Goal: Task Accomplishment & Management: Complete application form

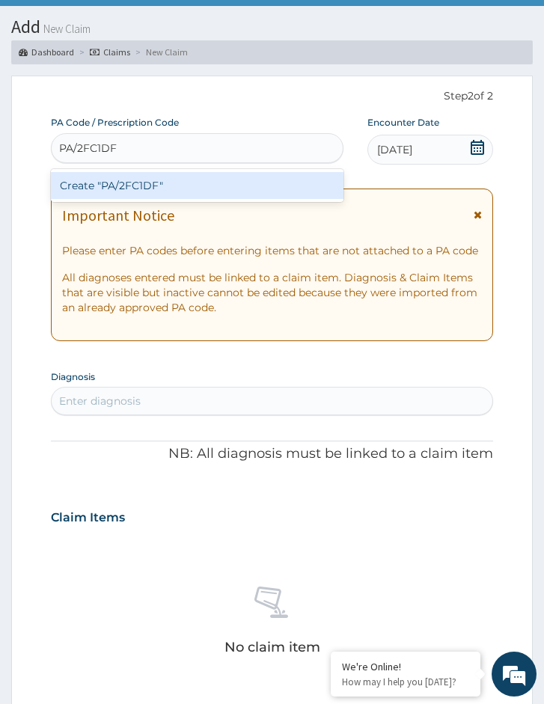
click at [134, 180] on div "Create "PA/2FC1DF"" at bounding box center [197, 185] width 292 height 27
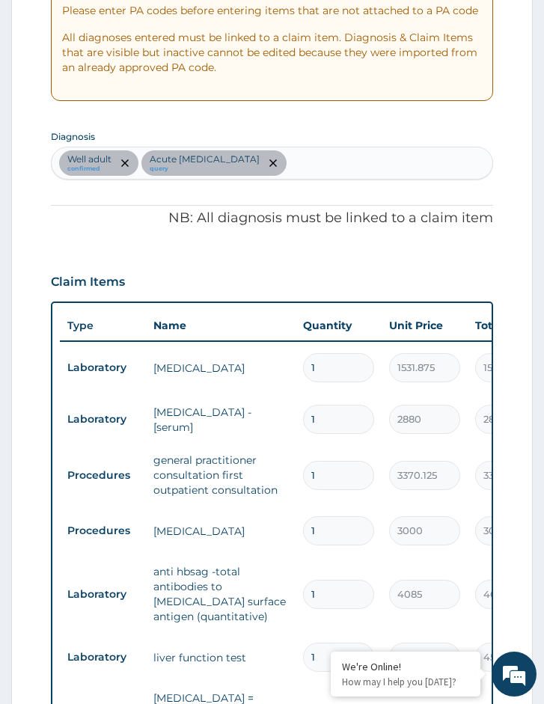
scroll to position [296, 0]
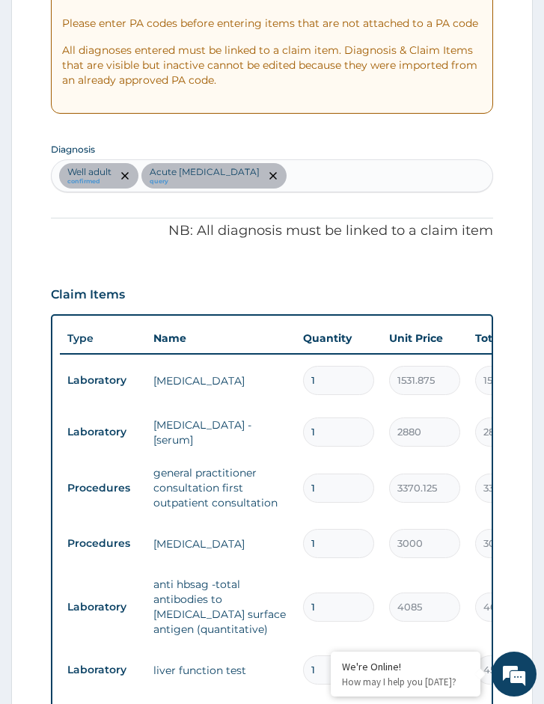
click at [286, 162] on div "Well adult confirmed Acute hepatitis query" at bounding box center [272, 175] width 440 height 31
type input "malaria"
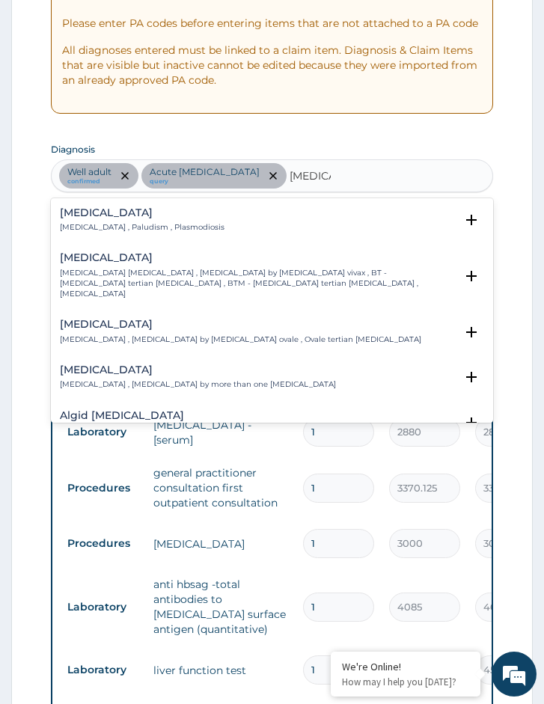
click at [165, 219] on div "[MEDICAL_DATA] [MEDICAL_DATA] , Paludism , Plasmodiosis" at bounding box center [142, 220] width 164 height 26
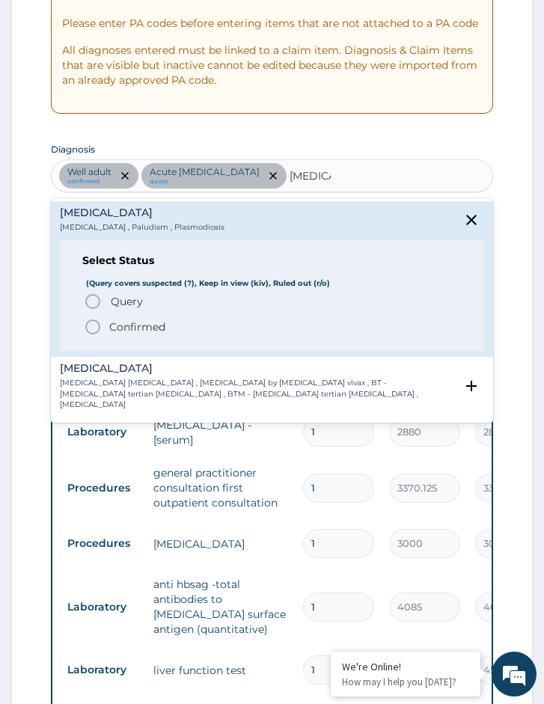
click at [135, 305] on span "Query" at bounding box center [127, 301] width 32 height 15
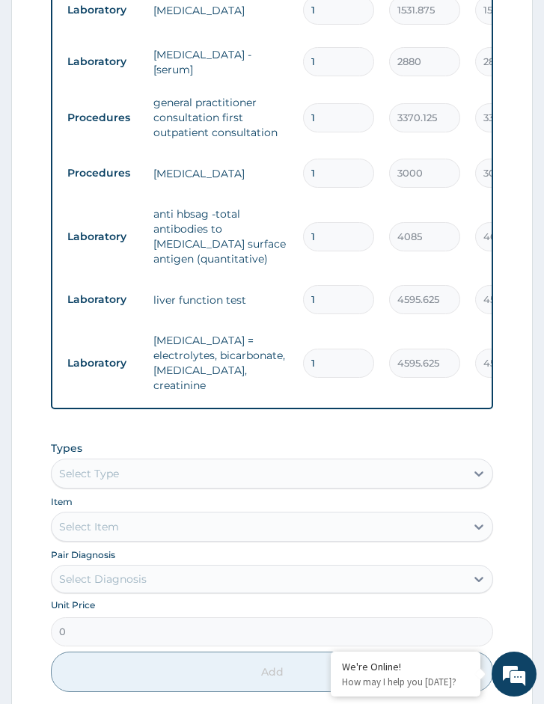
scroll to position [670, 0]
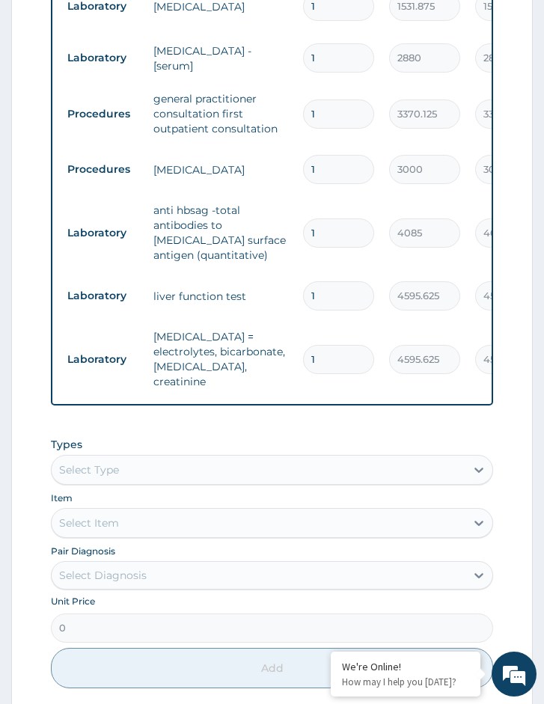
click at [111, 465] on div "Select Type" at bounding box center [89, 469] width 60 height 15
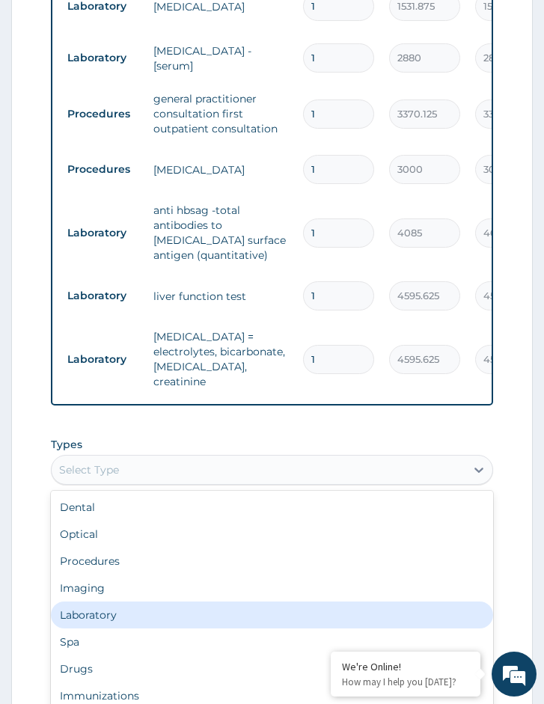
click at [120, 603] on div "Laboratory" at bounding box center [272, 614] width 442 height 27
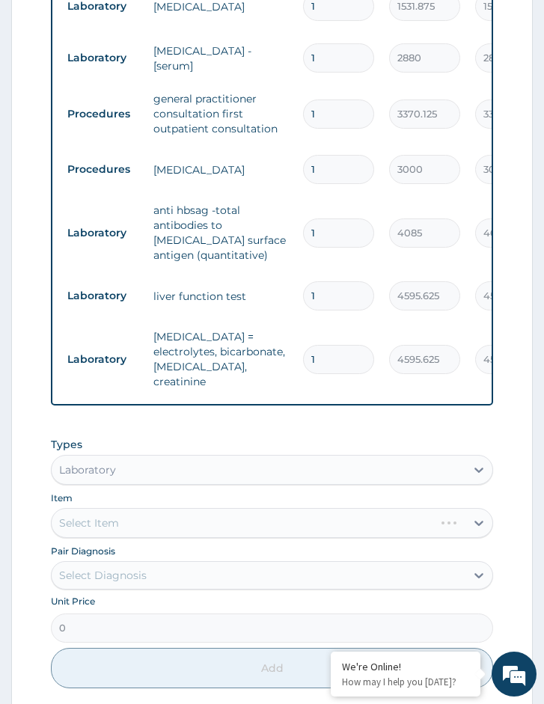
click at [135, 526] on div "Select Item" at bounding box center [272, 523] width 442 height 30
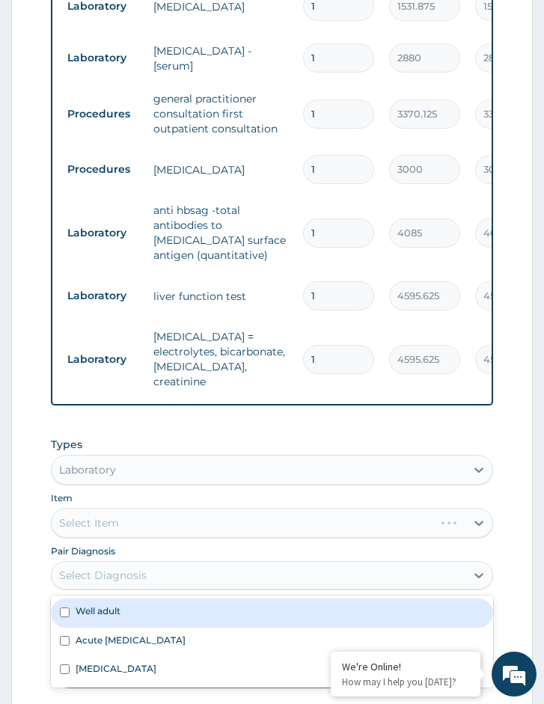
click at [140, 568] on div "Select Diagnosis" at bounding box center [102, 575] width 87 height 15
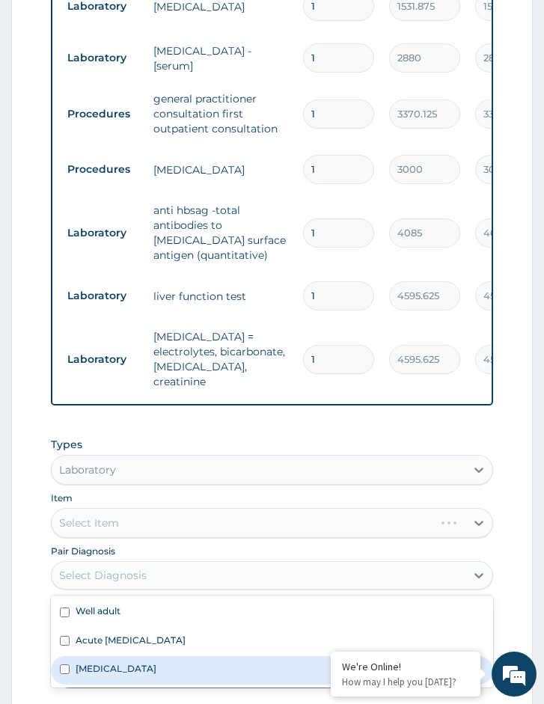
click at [117, 662] on div "[MEDICAL_DATA]" at bounding box center [272, 670] width 442 height 28
checkbox input "true"
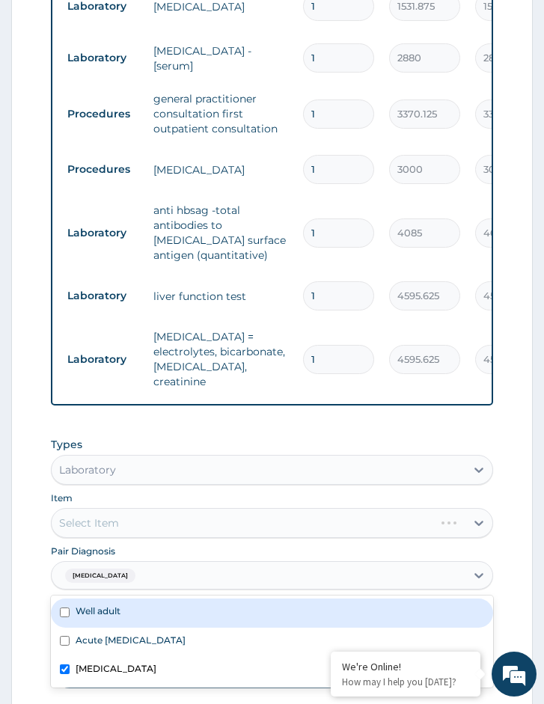
drag, startPoint x: 118, startPoint y: 517, endPoint x: 129, endPoint y: 522, distance: 11.4
click at [117, 517] on div "Select Item" at bounding box center [272, 523] width 442 height 30
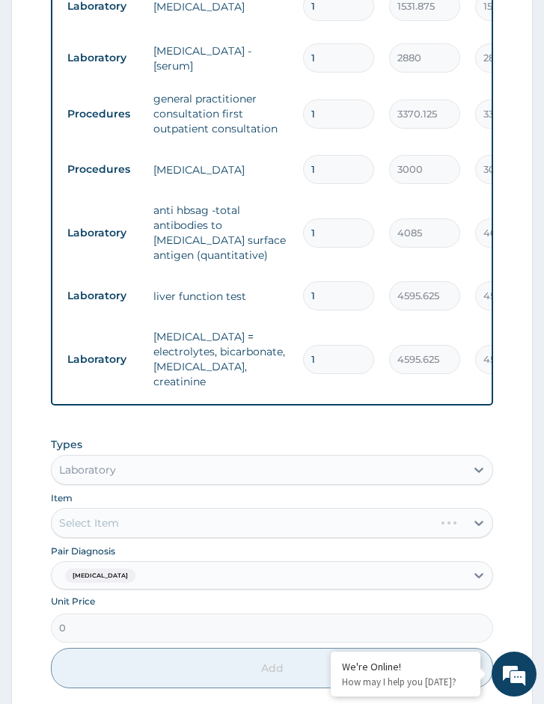
click at [198, 517] on div "Select Item" at bounding box center [272, 523] width 442 height 30
click at [227, 519] on div "Select Item" at bounding box center [272, 523] width 442 height 30
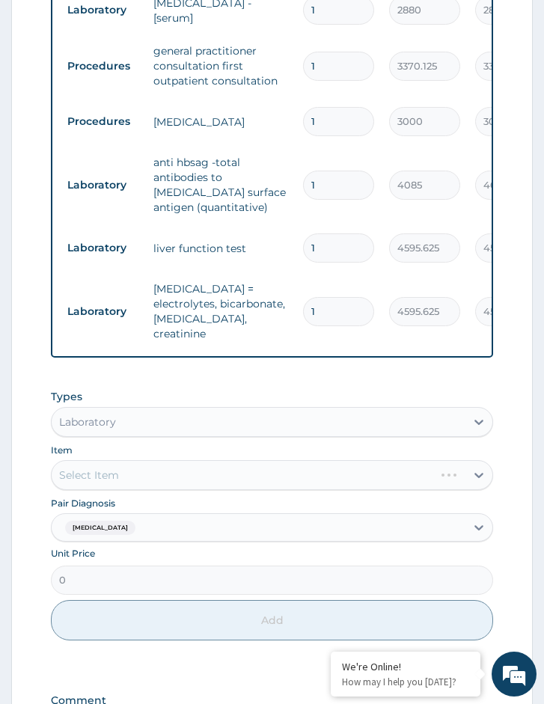
scroll to position [745, 0]
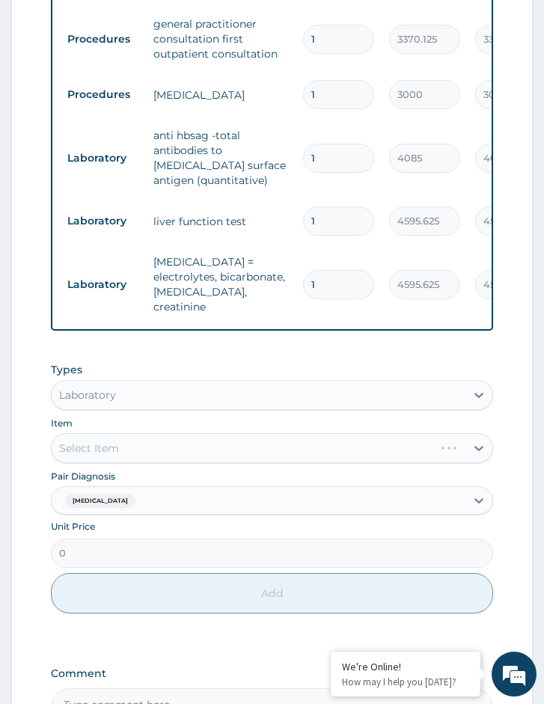
click at [114, 441] on div "Select Item" at bounding box center [272, 448] width 442 height 30
click at [179, 439] on div "Select Item" at bounding box center [272, 448] width 442 height 30
click at [178, 440] on div "Select Item" at bounding box center [272, 448] width 442 height 30
click at [253, 442] on div "Select Item" at bounding box center [272, 448] width 442 height 30
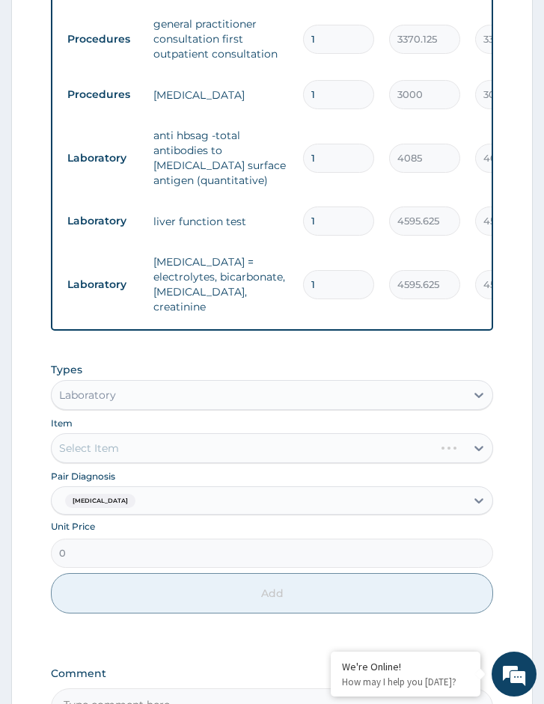
click at [202, 438] on div "Select Item" at bounding box center [272, 448] width 442 height 30
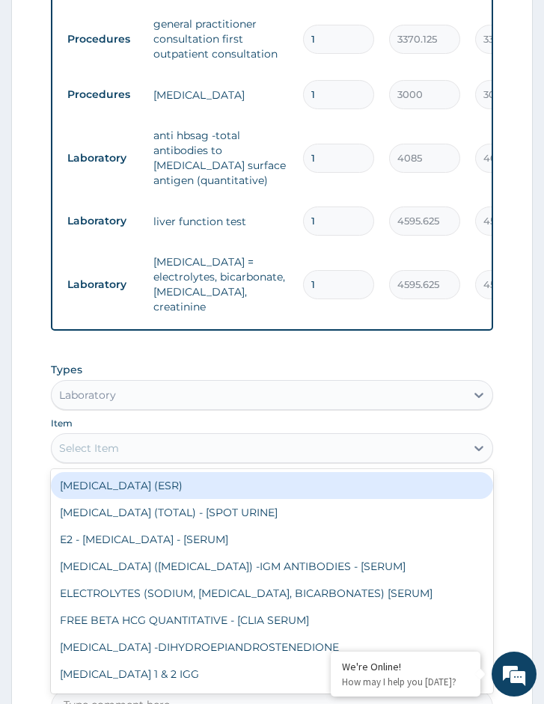
click at [191, 444] on div "Select Item" at bounding box center [258, 448] width 413 height 24
click at [279, 442] on div "Select Item" at bounding box center [258, 448] width 413 height 24
click at [271, 445] on div "Select Item" at bounding box center [258, 448] width 413 height 24
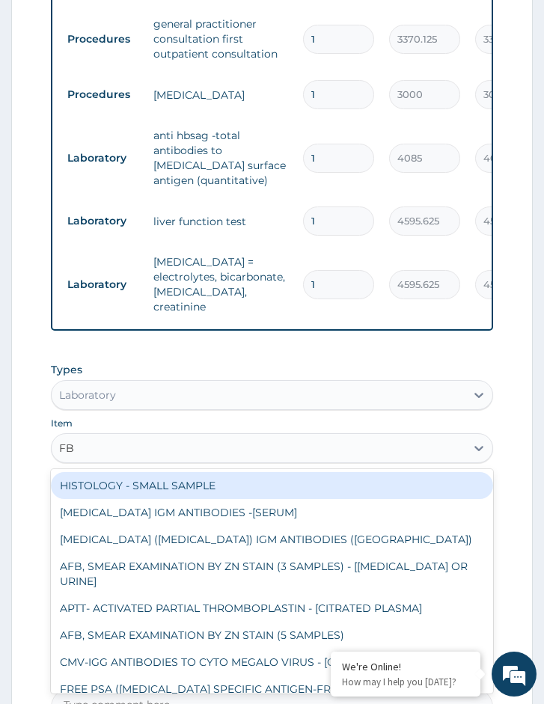
type input "FBC"
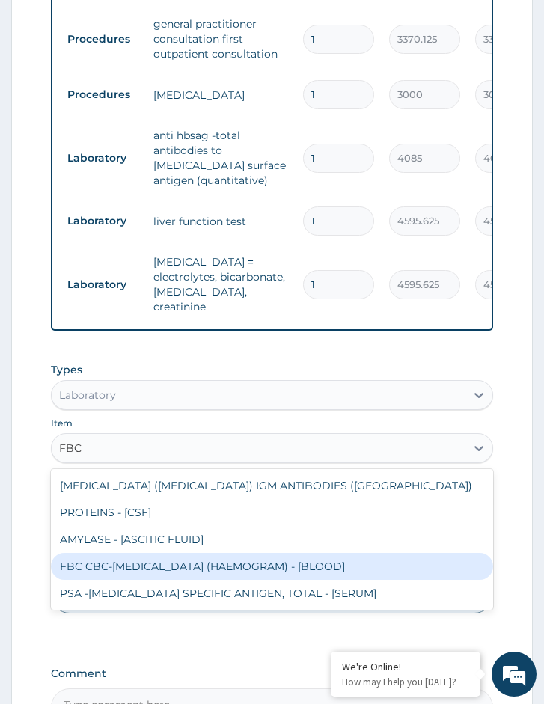
click at [185, 554] on div "FBC CBC-COMPLETE BLOOD COUNT (HAEMOGRAM) - [BLOOD]" at bounding box center [272, 566] width 442 height 27
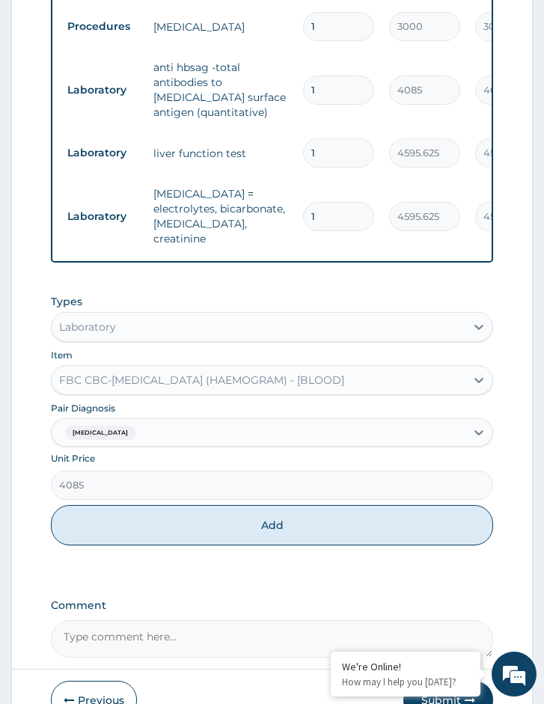
scroll to position [886, 0]
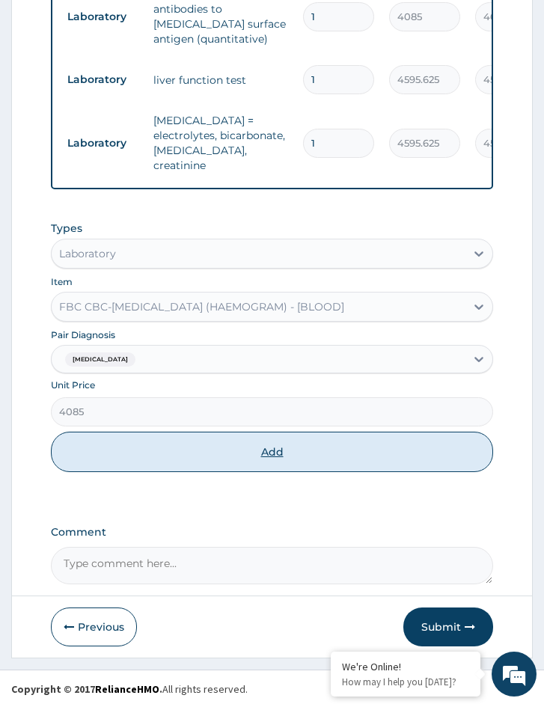
click at [162, 442] on button "Add" at bounding box center [272, 451] width 442 height 40
type input "0"
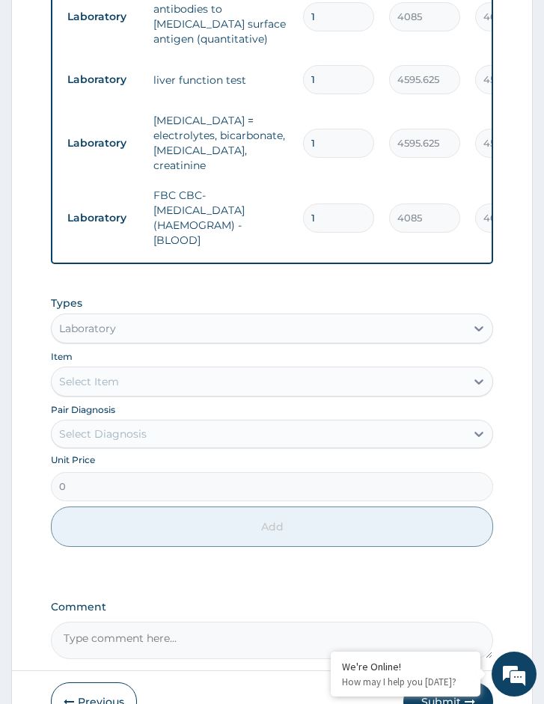
click at [111, 335] on div "Laboratory" at bounding box center [258, 328] width 413 height 24
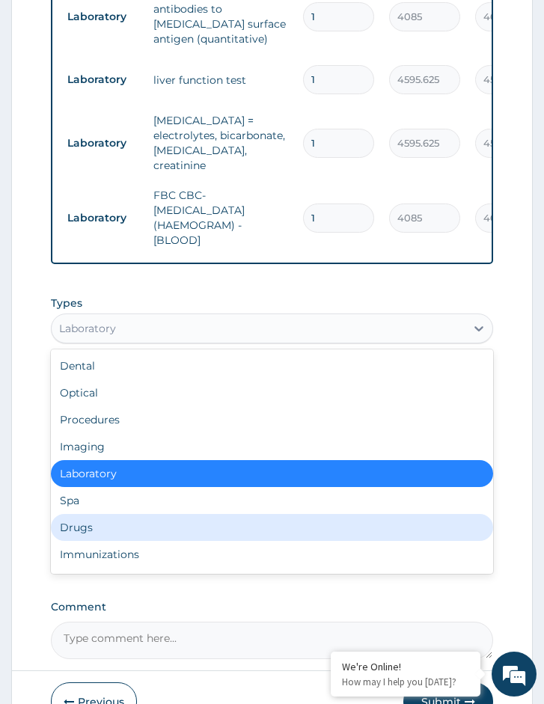
click at [105, 517] on div "Drugs" at bounding box center [272, 527] width 442 height 27
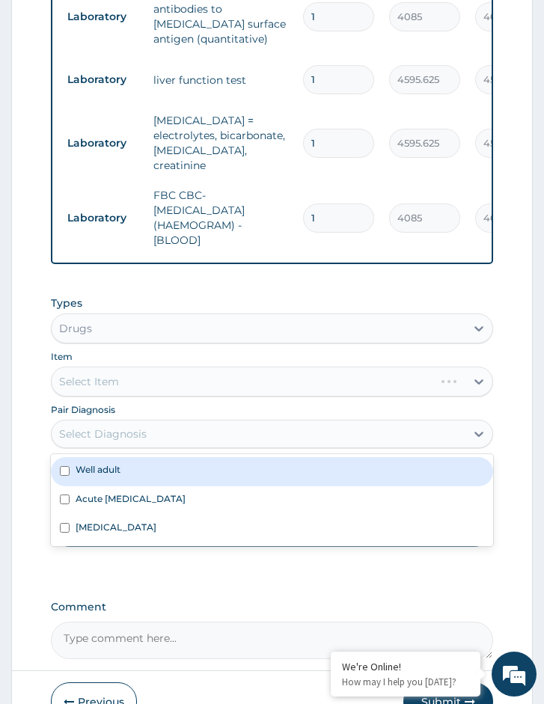
click at [154, 422] on div "Select Diagnosis" at bounding box center [258, 434] width 413 height 24
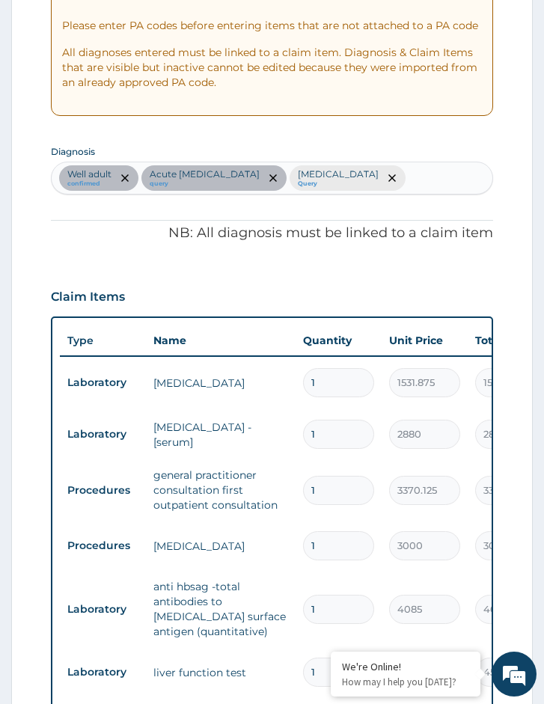
scroll to position [288, 0]
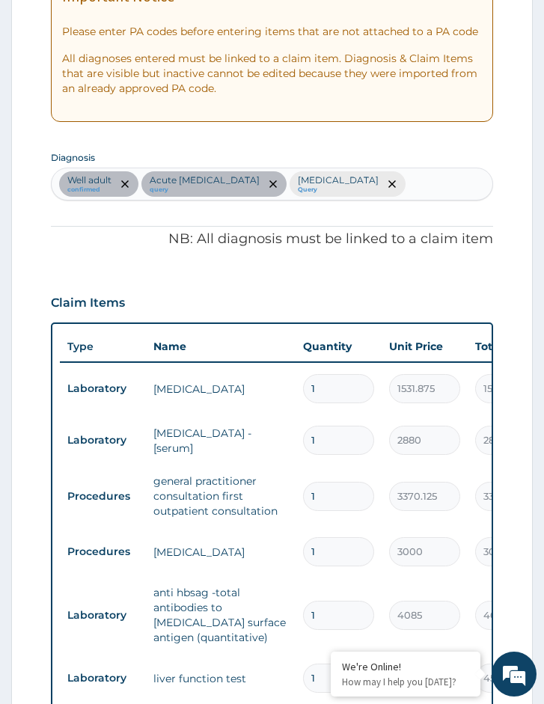
click at [333, 186] on div "Well adult confirmed Acute hepatitis query Malaria Query" at bounding box center [272, 183] width 440 height 31
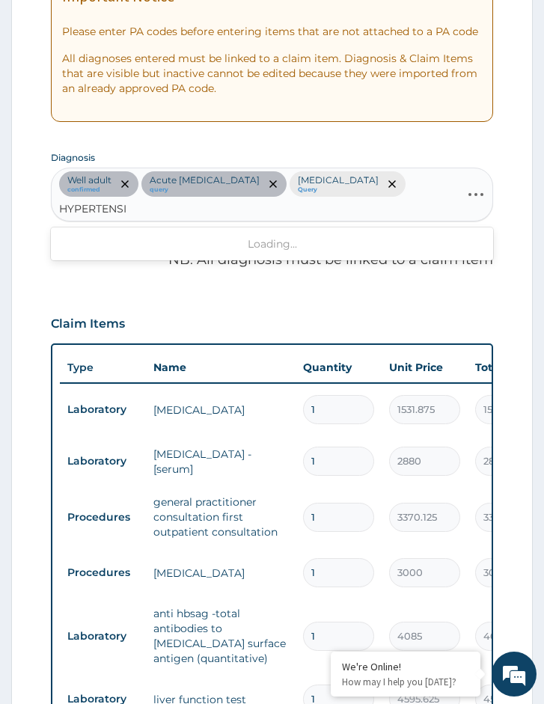
type input "HYPERTENSIV"
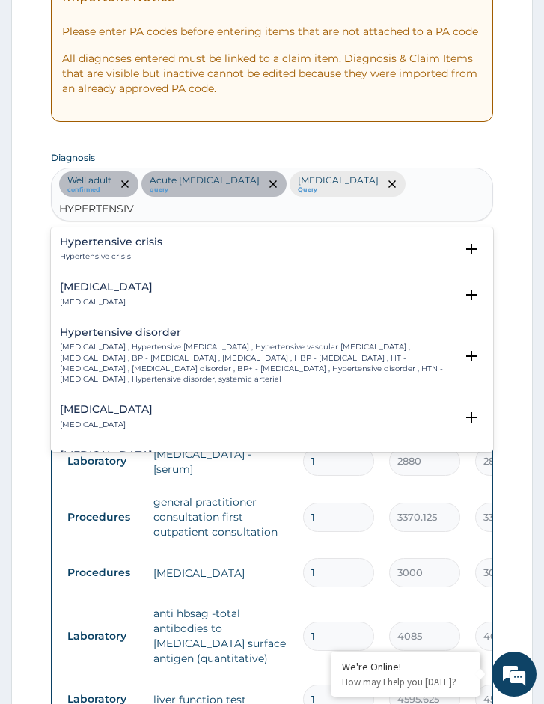
click at [173, 342] on p "High blood pressure , Hypertensive vascular disease , Hypertensive vascular deg…" at bounding box center [257, 363] width 395 height 43
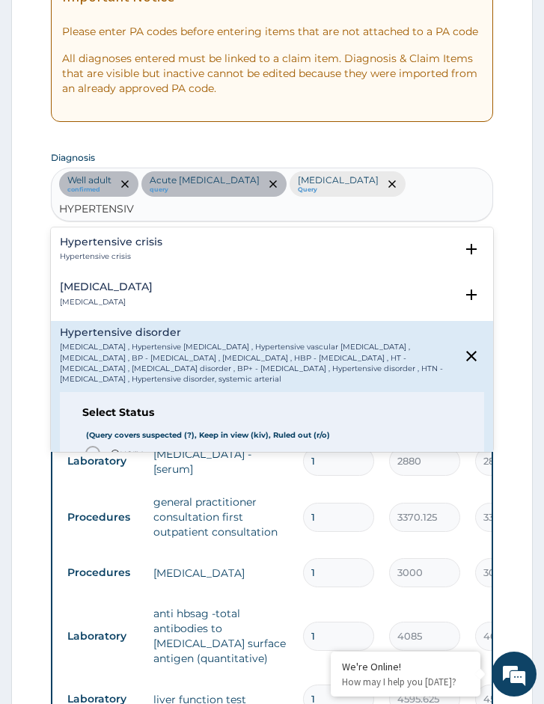
scroll to position [75, 0]
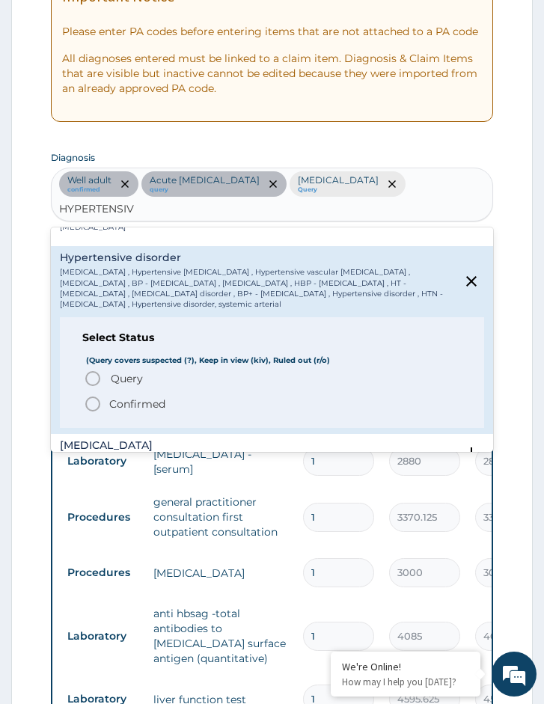
click at [135, 371] on span "Query" at bounding box center [127, 378] width 32 height 15
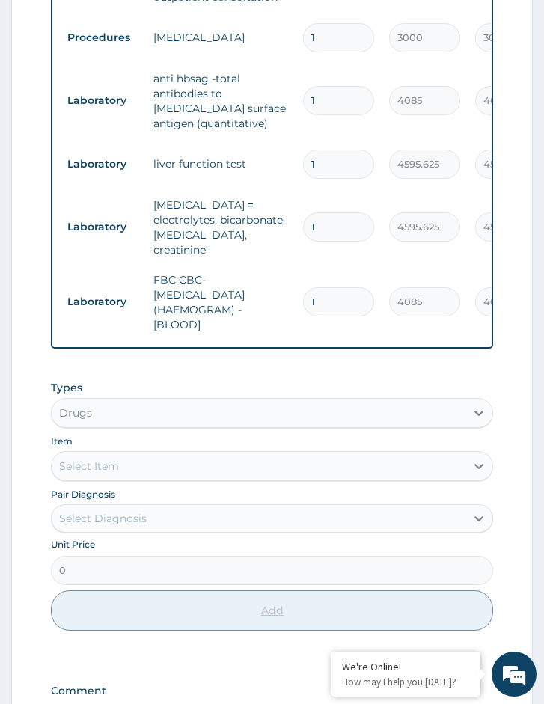
scroll to position [961, 0]
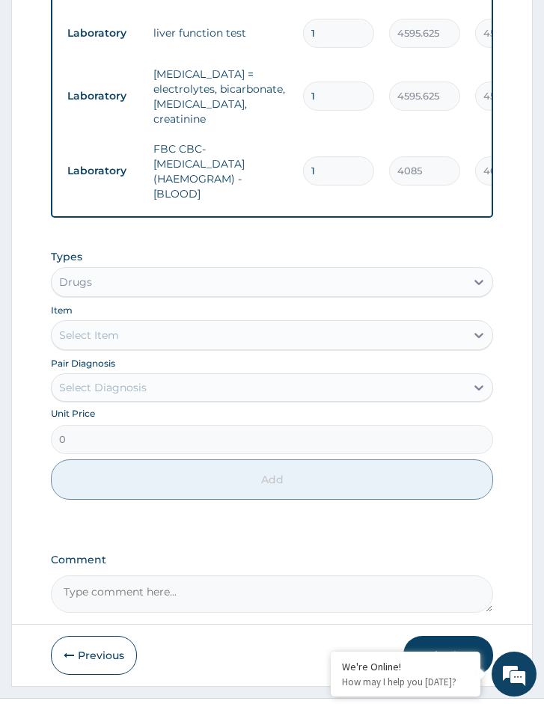
click at [87, 327] on div "Select Item" at bounding box center [89, 334] width 60 height 15
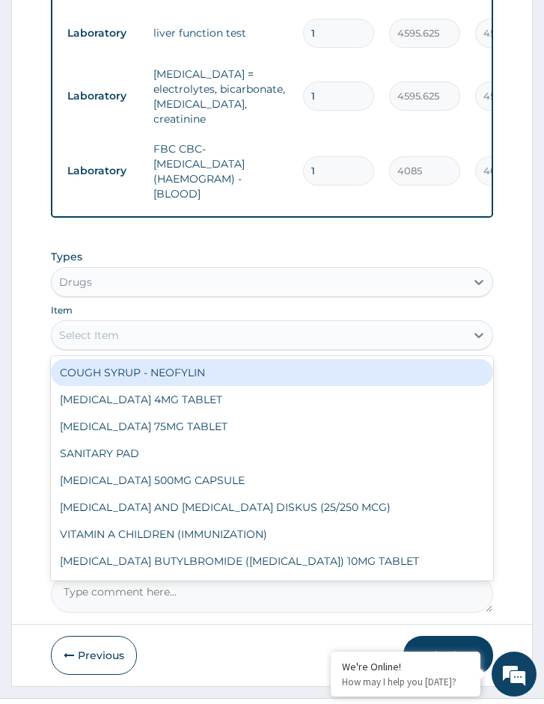
type input "h"
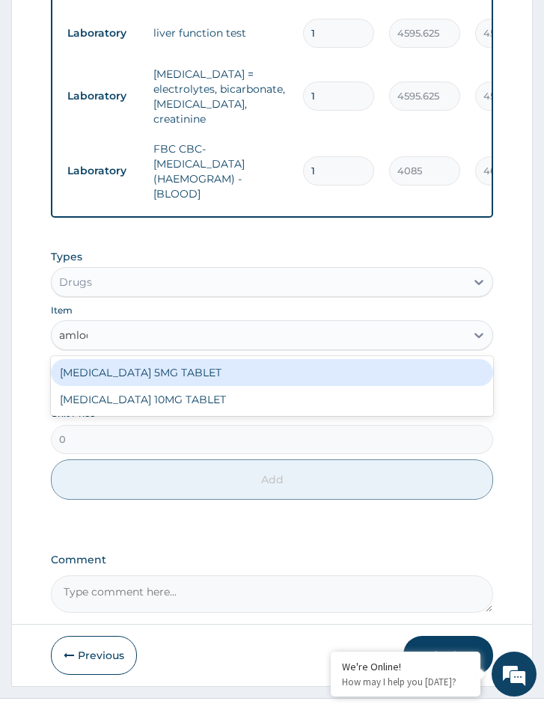
type input "amlodi"
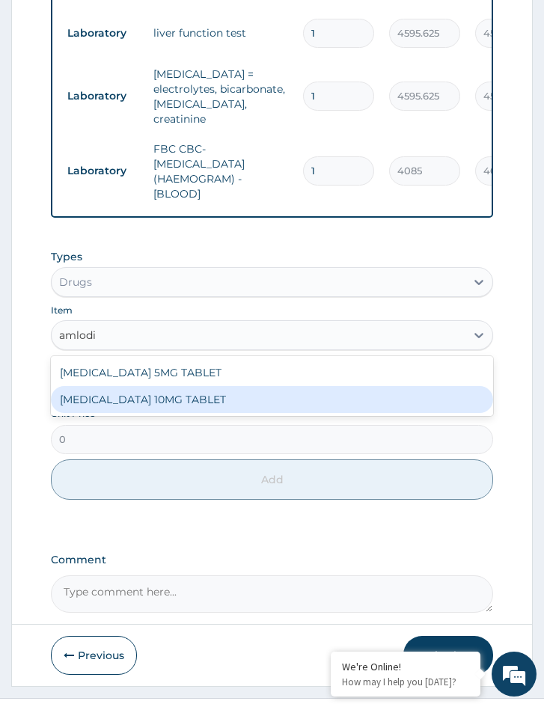
click at [114, 386] on div "AMLODIPINE 10MG TABLET" at bounding box center [272, 399] width 442 height 27
type input "100"
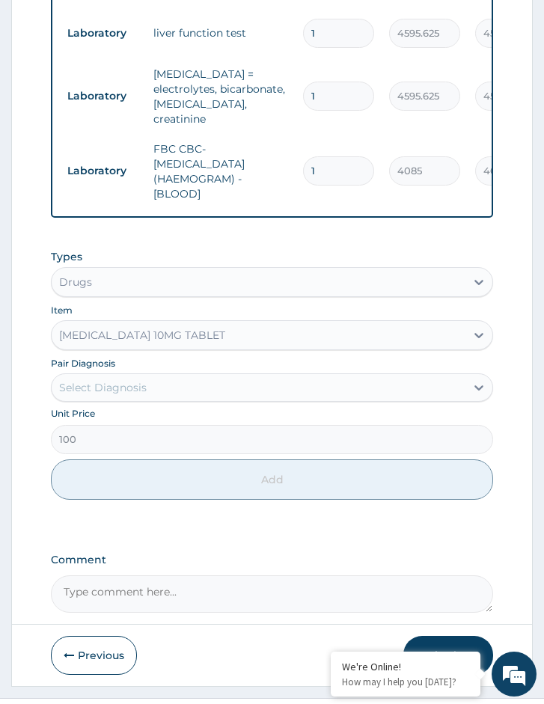
click at [175, 407] on div "Unit Price 100" at bounding box center [272, 430] width 442 height 47
click at [172, 375] on div "Select Diagnosis" at bounding box center [258, 387] width 413 height 24
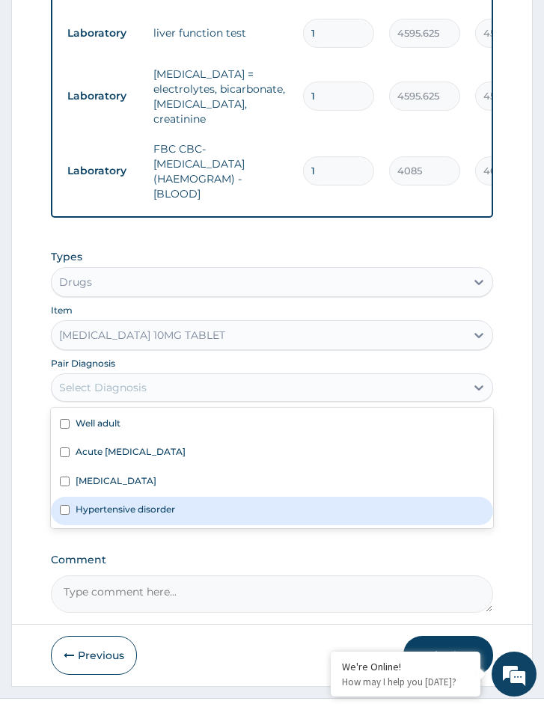
click at [100, 502] on label "Hypertensive disorder" at bounding box center [125, 508] width 99 height 13
checkbox input "true"
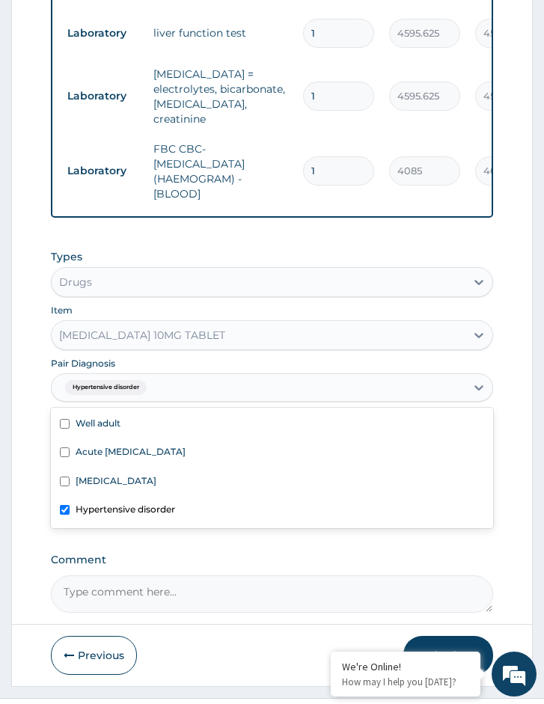
click at [178, 553] on label "Comment" at bounding box center [272, 559] width 442 height 13
click at [178, 575] on textarea "Comment" at bounding box center [272, 593] width 442 height 37
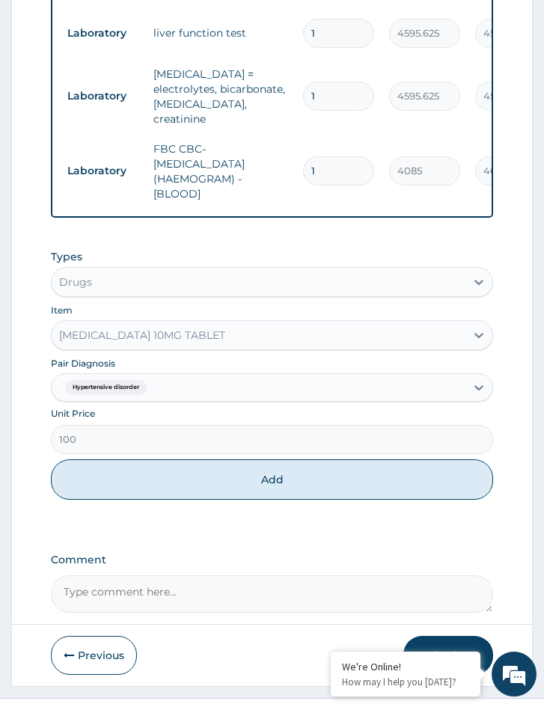
click at [178, 474] on div "Types Drugs Item AMLODIPINE 10MG TABLET Pair Diagnosis Hypertensive disorder Un…" at bounding box center [272, 375] width 442 height 266
click at [183, 469] on div "Types Drugs Item AMLODIPINE 10MG TABLET Pair Diagnosis Hypertensive disorder Un…" at bounding box center [272, 375] width 442 height 266
click at [275, 459] on button "Add" at bounding box center [272, 479] width 442 height 40
type input "0"
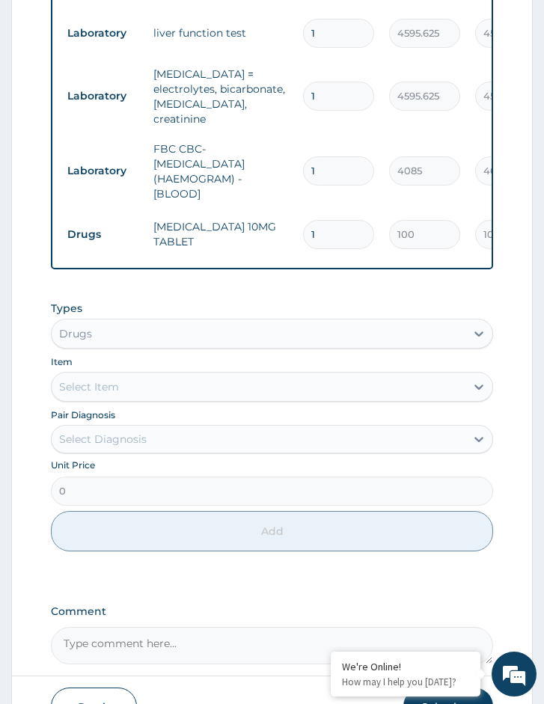
drag, startPoint x: 325, startPoint y: 190, endPoint x: 281, endPoint y: 188, distance: 43.4
click at [281, 209] on tr "Drugs AMLODIPINE 10MG TABLET 1 100 100.00 Hypertensive disorder Delete" at bounding box center [426, 235] width 733 height 52
type input "7"
type input "700.00"
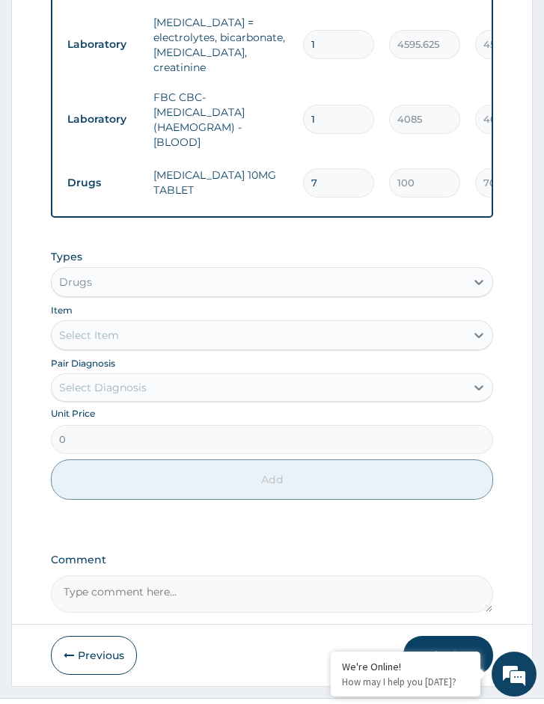
type input "7"
click at [429, 636] on button "Submit" at bounding box center [448, 655] width 90 height 39
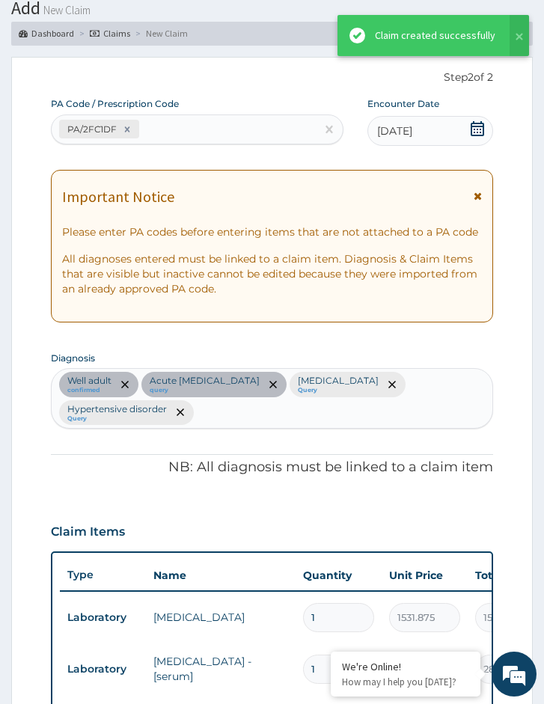
scroll to position [1012, 0]
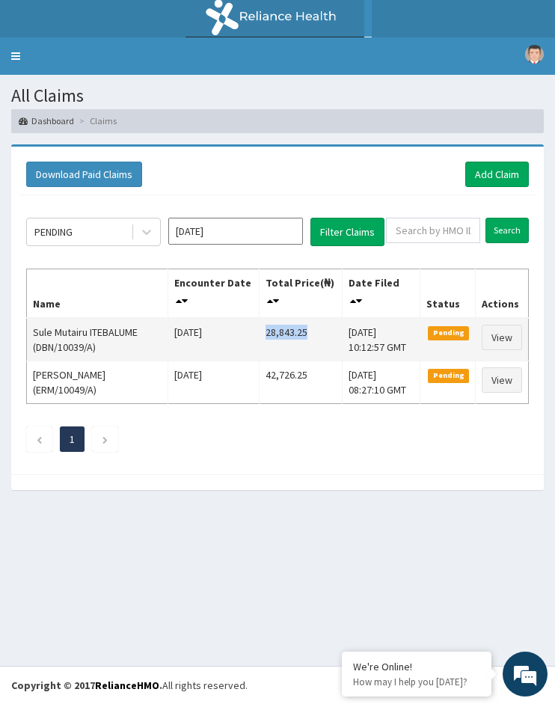
drag, startPoint x: 250, startPoint y: 330, endPoint x: 313, endPoint y: 333, distance: 62.9
click at [313, 333] on td "28,843.25" at bounding box center [300, 339] width 83 height 43
copy td "28,843.25"
click at [200, 355] on td "Sun Sep 14 2025" at bounding box center [212, 339] width 91 height 43
drag, startPoint x: 286, startPoint y: 329, endPoint x: 255, endPoint y: 331, distance: 30.7
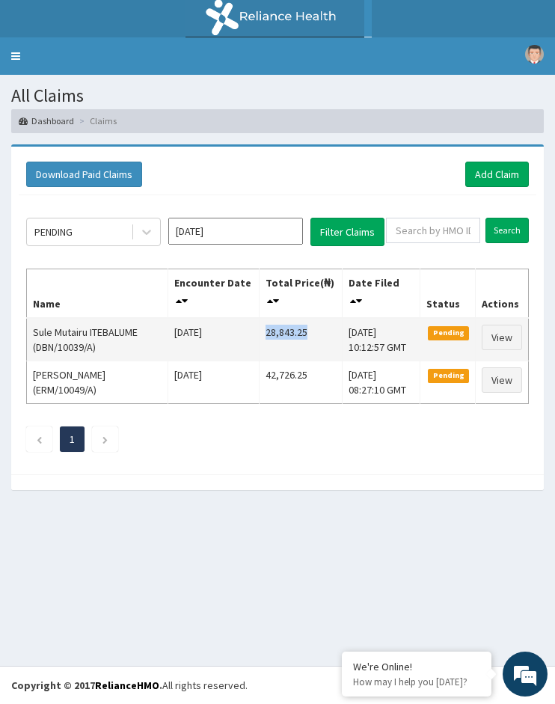
click at [259, 331] on td "28,843.25" at bounding box center [300, 339] width 83 height 43
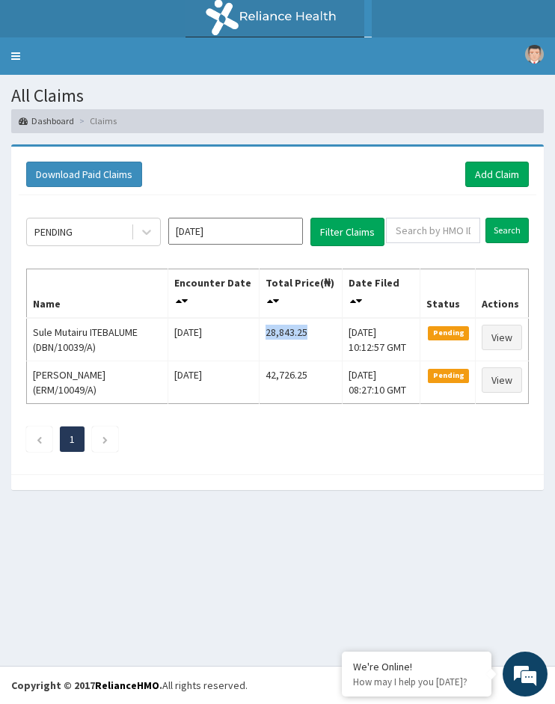
copy td "28,843.25"
drag, startPoint x: 96, startPoint y: 240, endPoint x: 95, endPoint y: 250, distance: 10.6
click at [96, 240] on div "PENDING" at bounding box center [79, 232] width 104 height 24
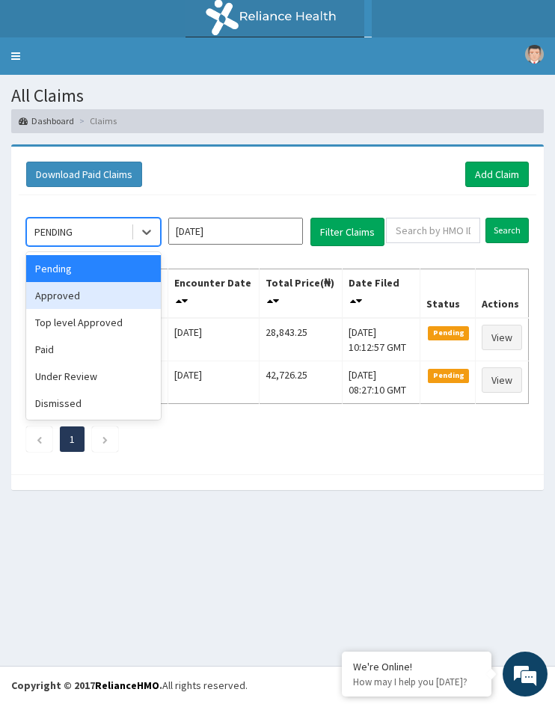
click at [87, 301] on div "Approved" at bounding box center [93, 295] width 135 height 27
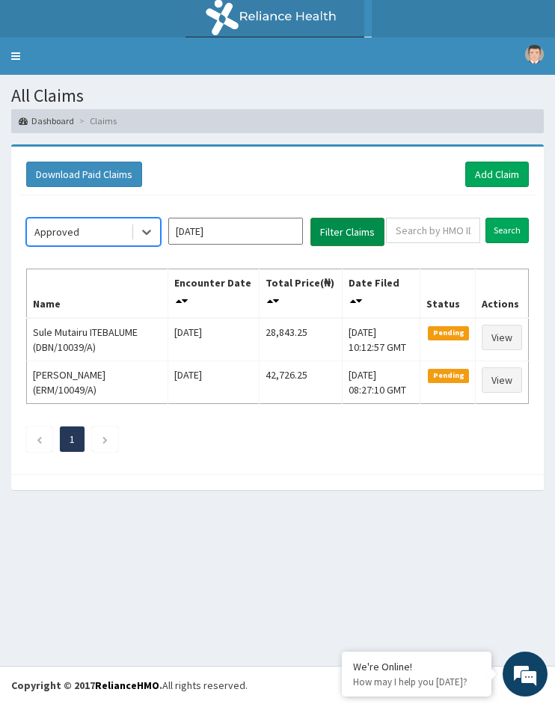
click at [354, 222] on button "Filter Claims" at bounding box center [347, 232] width 74 height 28
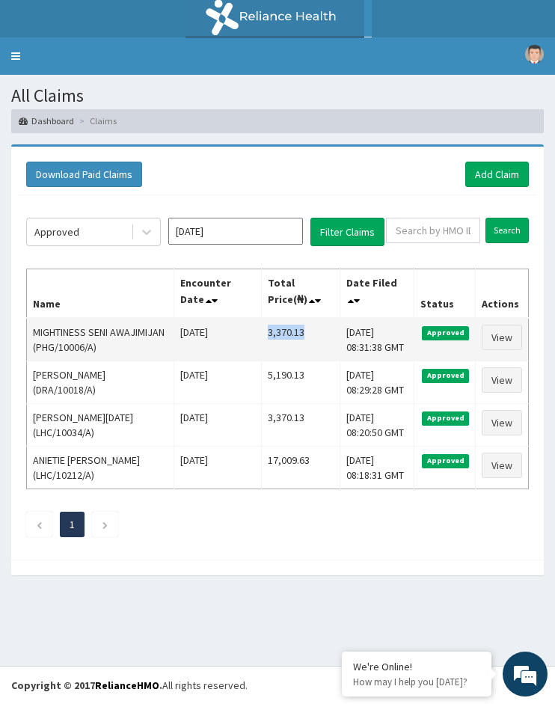
drag, startPoint x: 303, startPoint y: 330, endPoint x: 251, endPoint y: 333, distance: 51.7
click at [261, 333] on td "3,370.13" at bounding box center [300, 339] width 79 height 43
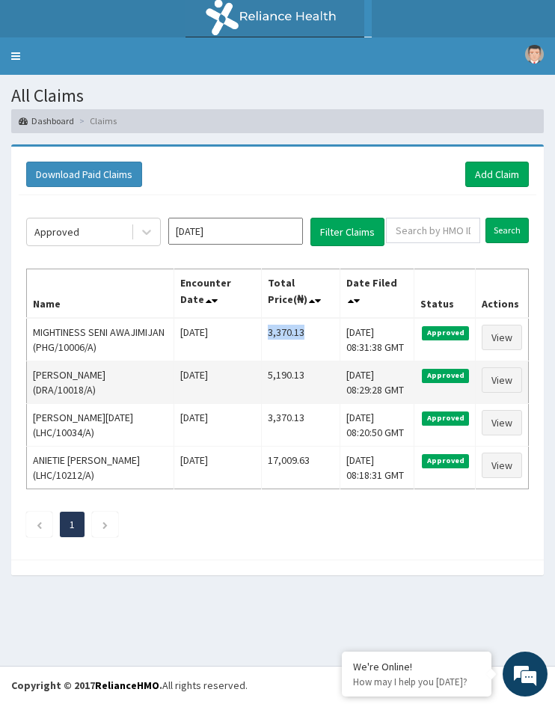
copy td "3,370.13"
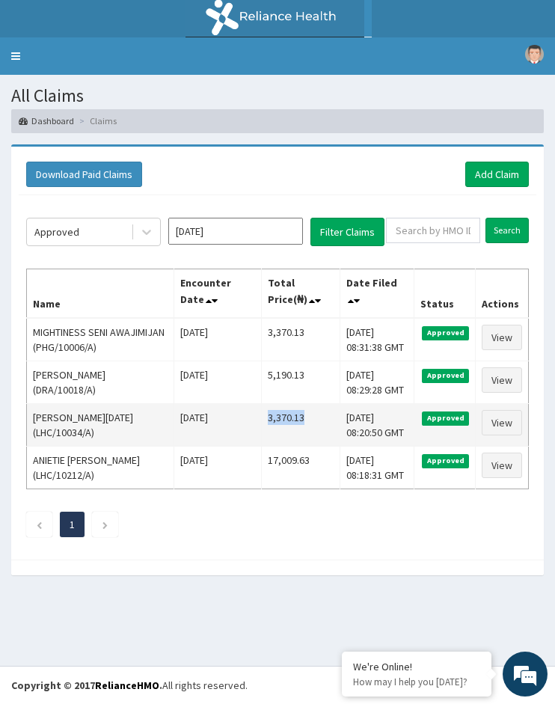
drag, startPoint x: 265, startPoint y: 416, endPoint x: 257, endPoint y: 416, distance: 8.2
click at [261, 416] on td "3,370.13" at bounding box center [300, 424] width 79 height 43
copy td "3,370.13"
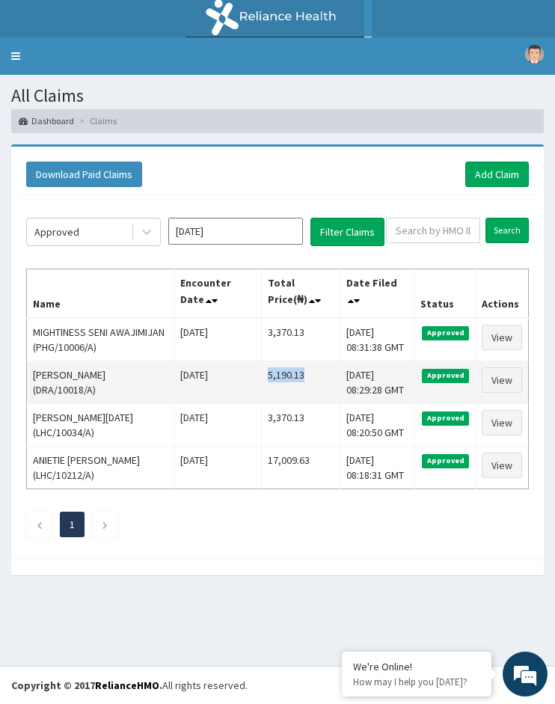
drag, startPoint x: 306, startPoint y: 377, endPoint x: 250, endPoint y: 376, distance: 55.3
click at [261, 376] on td "5,190.13" at bounding box center [300, 381] width 79 height 43
copy td "5,190.13"
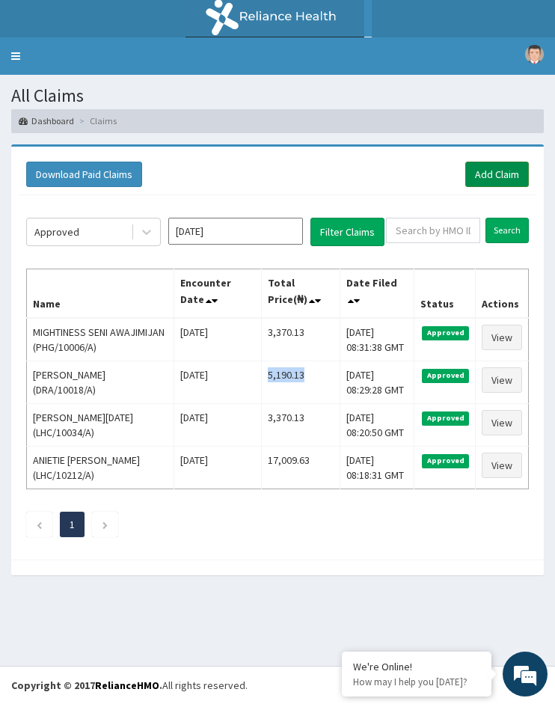
click at [471, 166] on link "Add Claim" at bounding box center [497, 174] width 64 height 25
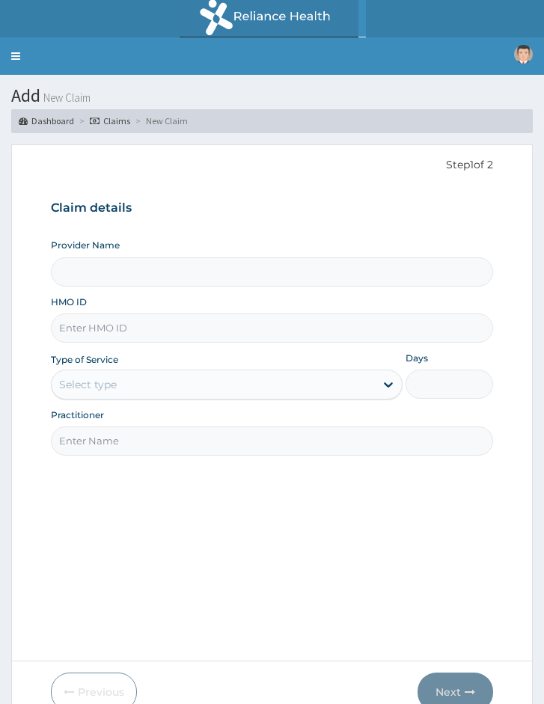
click at [136, 331] on input "HMO ID" at bounding box center [272, 327] width 442 height 29
paste input "NBC/10300/A"
type input "NBC/10300/A"
click at [98, 396] on div "Select type" at bounding box center [226, 384] width 351 height 30
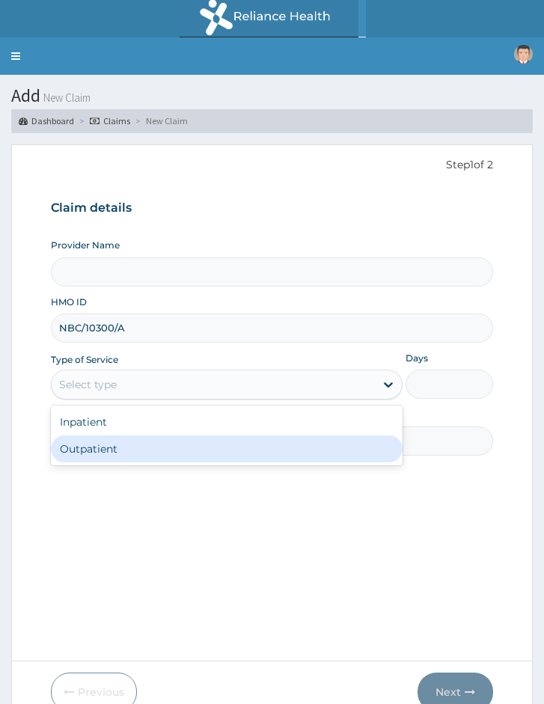
click at [97, 443] on div "Outpatient" at bounding box center [226, 448] width 351 height 27
type input "1"
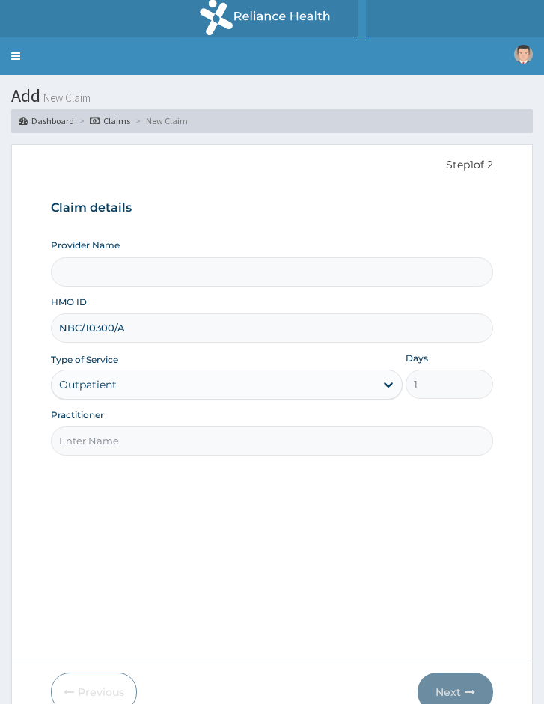
click at [112, 455] on input "Practitioner" at bounding box center [272, 440] width 442 height 29
type input "Locum Doctor"
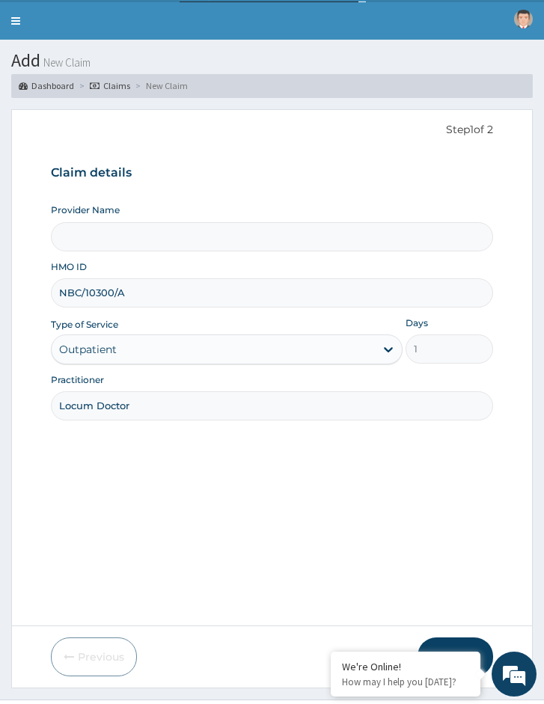
scroll to position [69, 0]
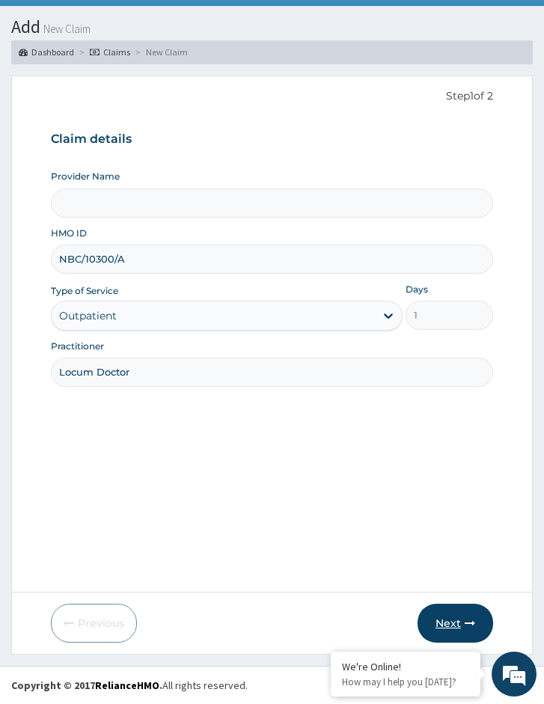
click at [446, 631] on button "Next" at bounding box center [455, 622] width 76 height 39
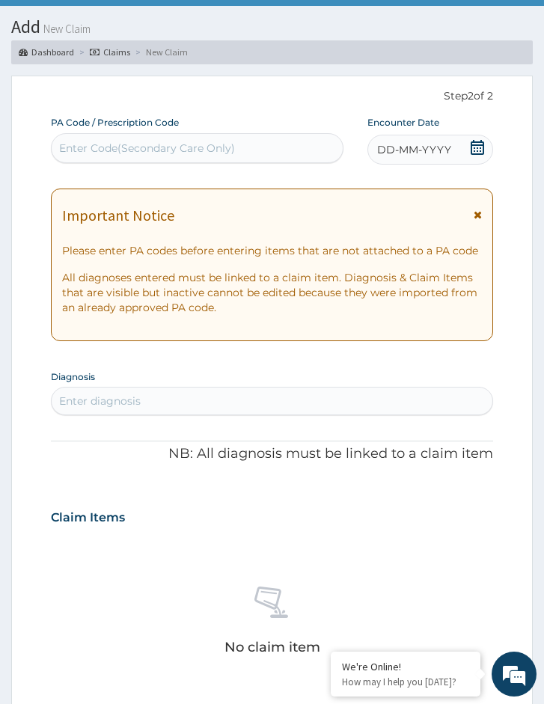
click at [463, 144] on div "DD-MM-YYYY" at bounding box center [430, 150] width 126 height 30
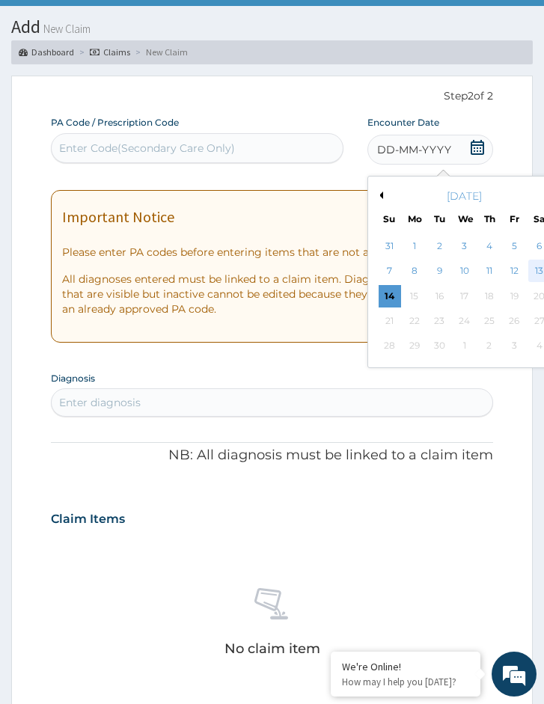
click at [537, 271] on div "13" at bounding box center [539, 271] width 22 height 22
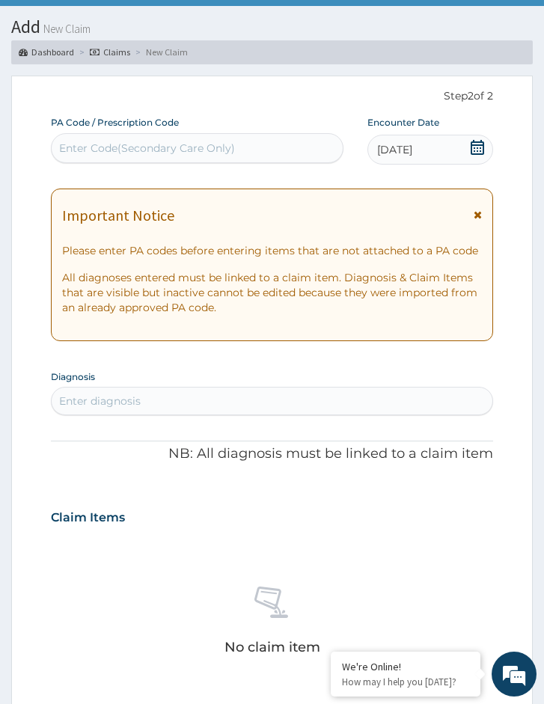
click at [110, 393] on div "Enter diagnosis" at bounding box center [100, 400] width 82 height 15
type input "MALARIA"
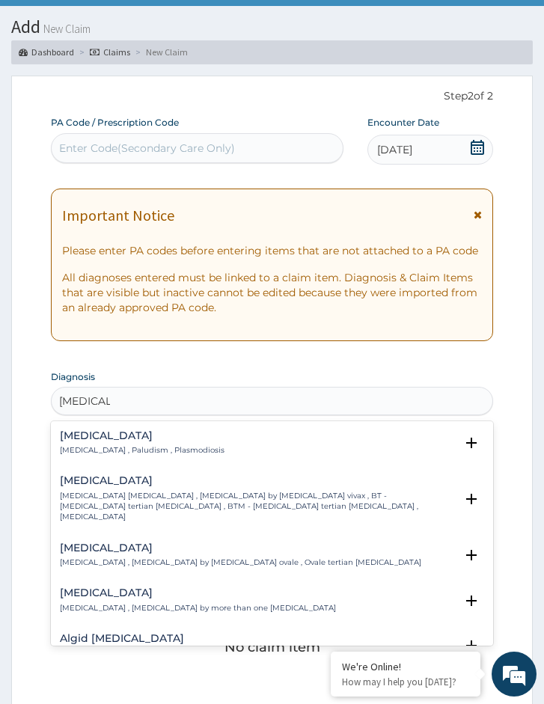
click at [109, 445] on p "[MEDICAL_DATA] , Paludism , Plasmodiosis" at bounding box center [142, 450] width 164 height 10
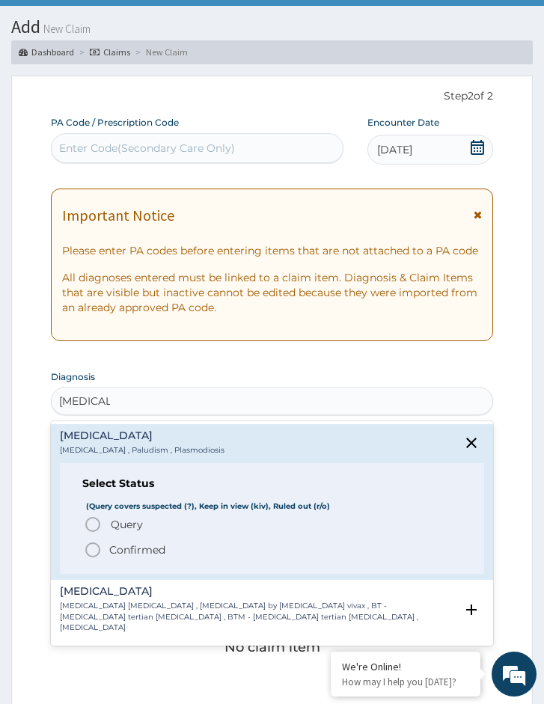
click at [113, 548] on p "Confirmed" at bounding box center [137, 549] width 56 height 15
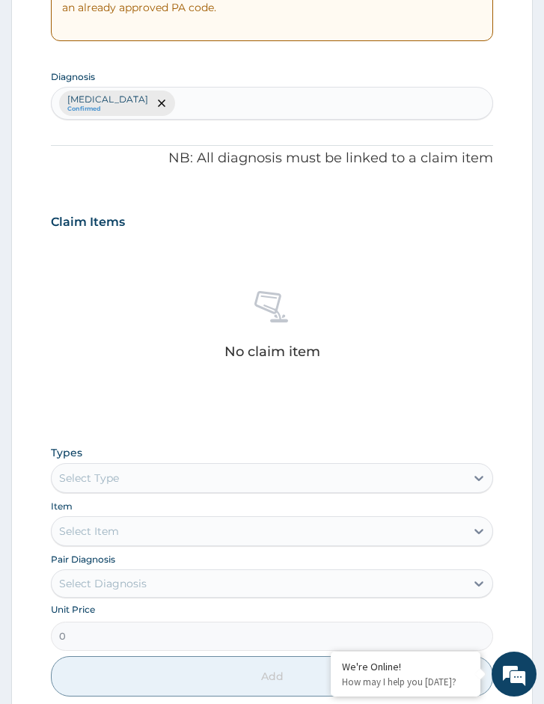
scroll to position [368, 0]
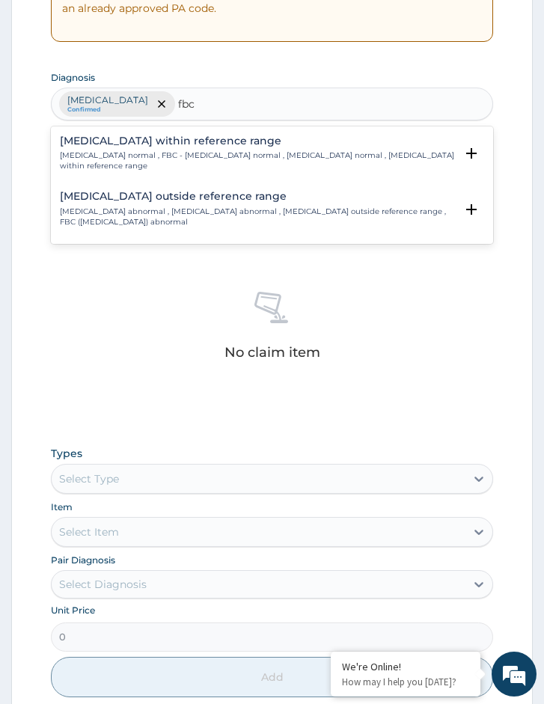
type input "fbc"
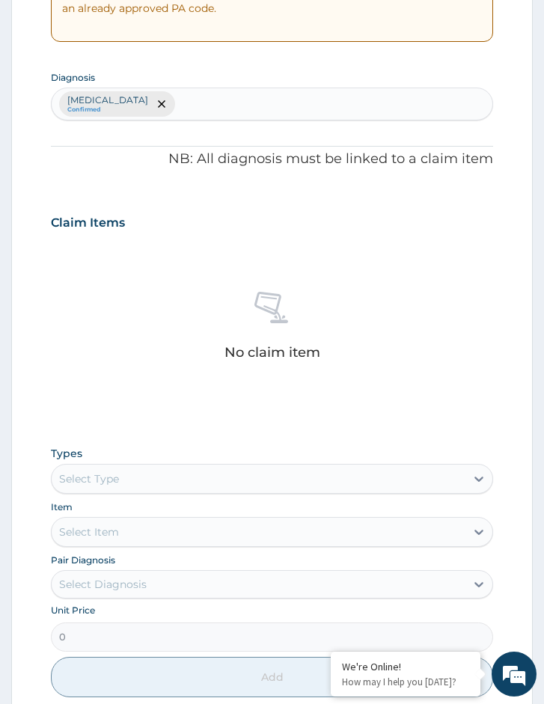
click at [125, 262] on div "No claim item" at bounding box center [272, 328] width 442 height 172
click at [158, 100] on icon "remove selection option" at bounding box center [161, 103] width 7 height 7
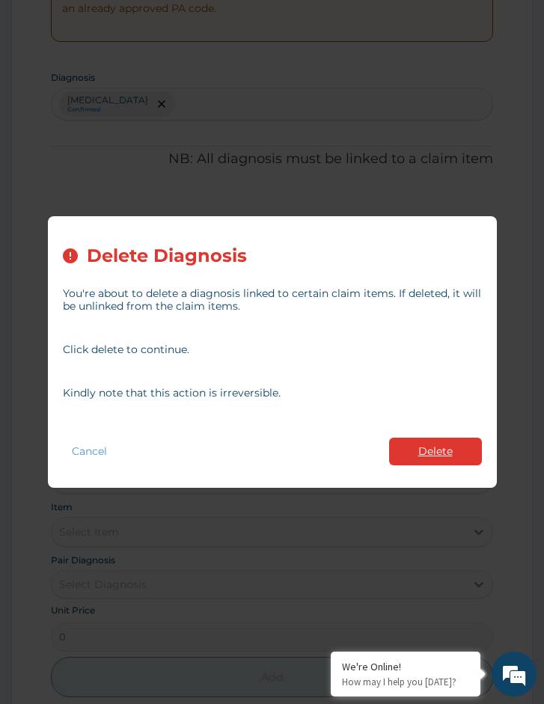
click at [420, 444] on button "Delete" at bounding box center [435, 451] width 93 height 28
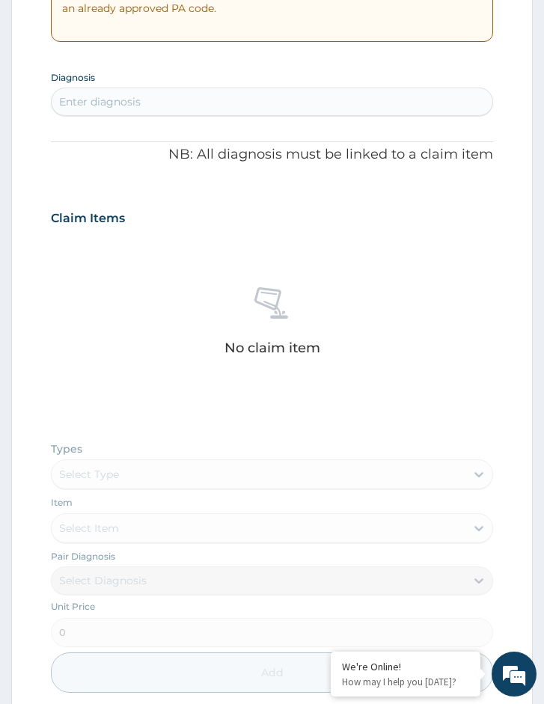
click at [111, 103] on div "Enter diagnosis" at bounding box center [100, 101] width 82 height 15
type input "MALARIA"
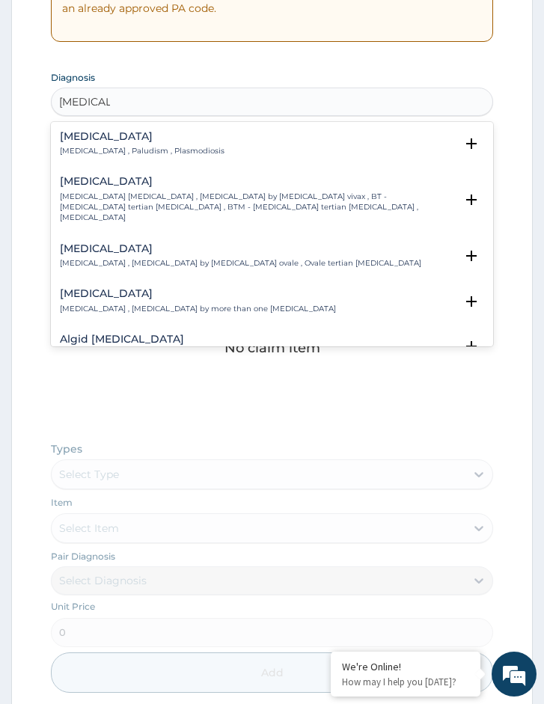
click at [111, 142] on h4 "[MEDICAL_DATA]" at bounding box center [142, 136] width 164 height 11
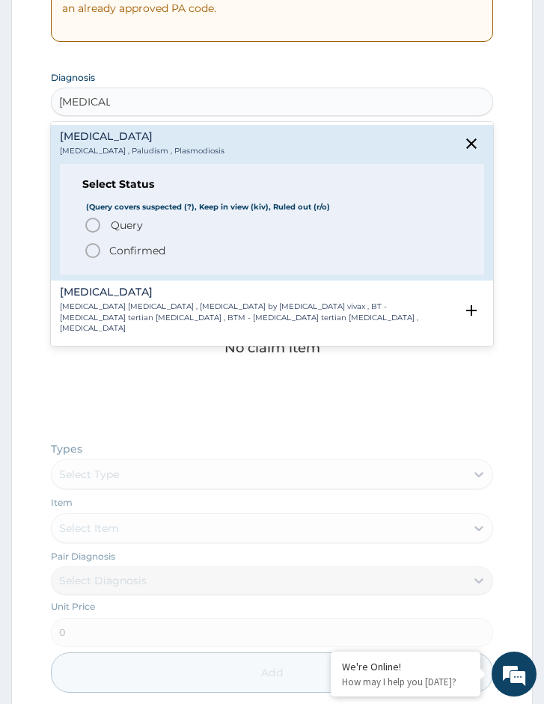
click at [105, 226] on span "Query Query covers suspected (?), Keep in view (kiv), Ruled out (r/o)" at bounding box center [273, 225] width 378 height 18
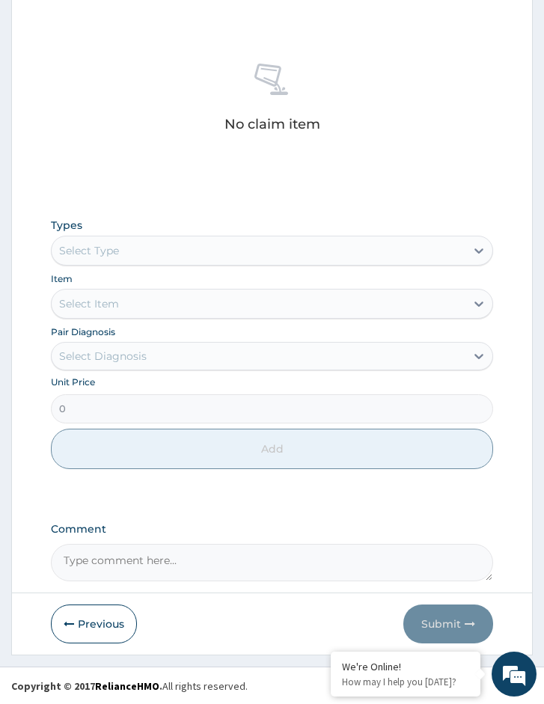
scroll to position [597, 0]
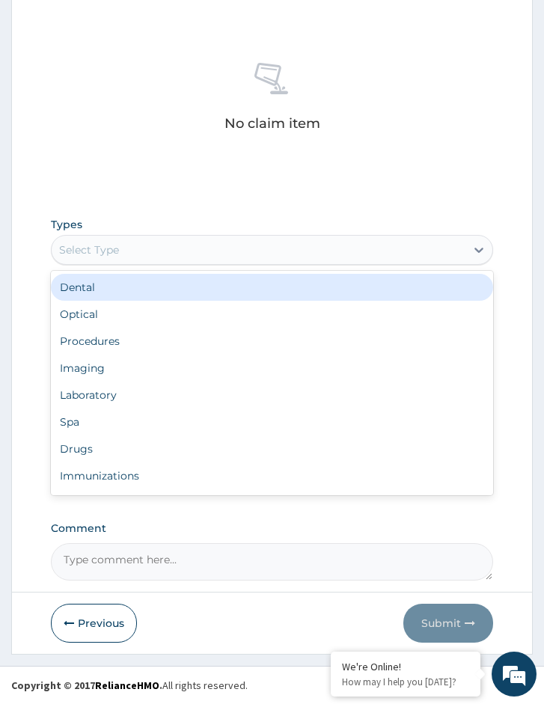
click at [150, 263] on div "Select Type" at bounding box center [272, 250] width 442 height 30
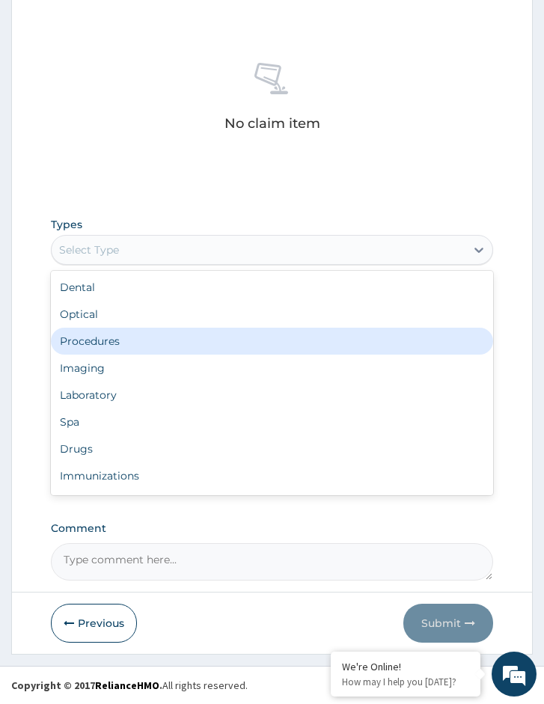
click at [134, 344] on div "Procedures" at bounding box center [272, 340] width 442 height 27
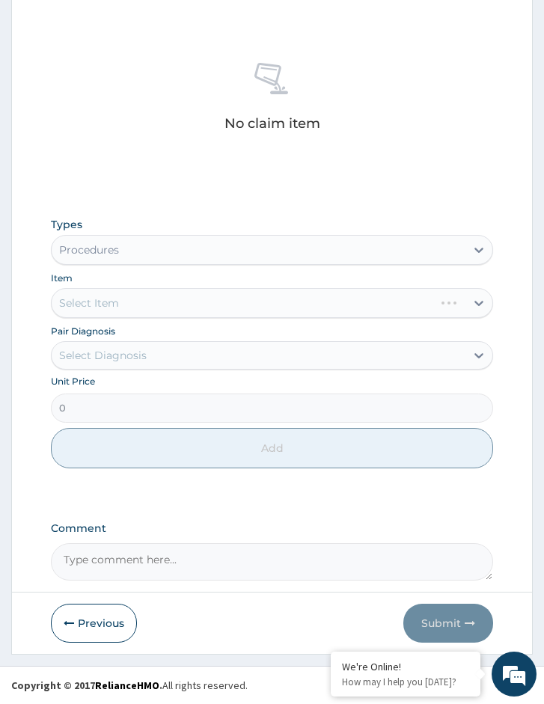
click at [198, 339] on div "Pair Diagnosis Select Diagnosis" at bounding box center [272, 346] width 442 height 46
click at [198, 357] on div "Select Diagnosis" at bounding box center [258, 355] width 413 height 24
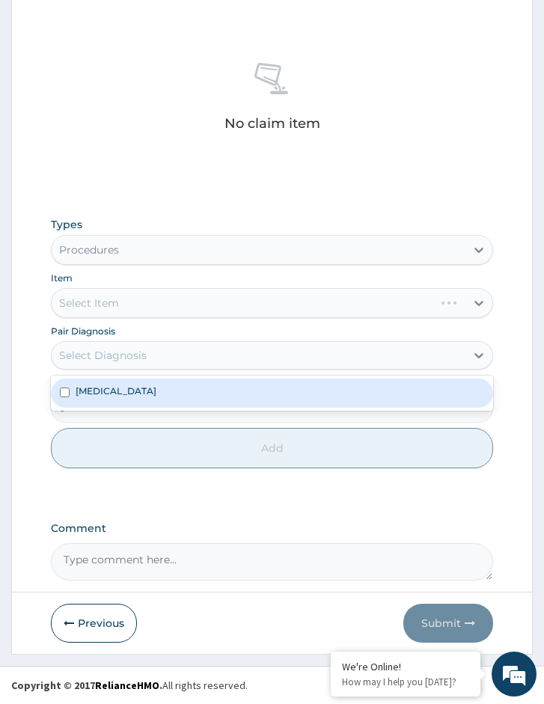
click at [181, 381] on div "[MEDICAL_DATA]" at bounding box center [272, 392] width 442 height 28
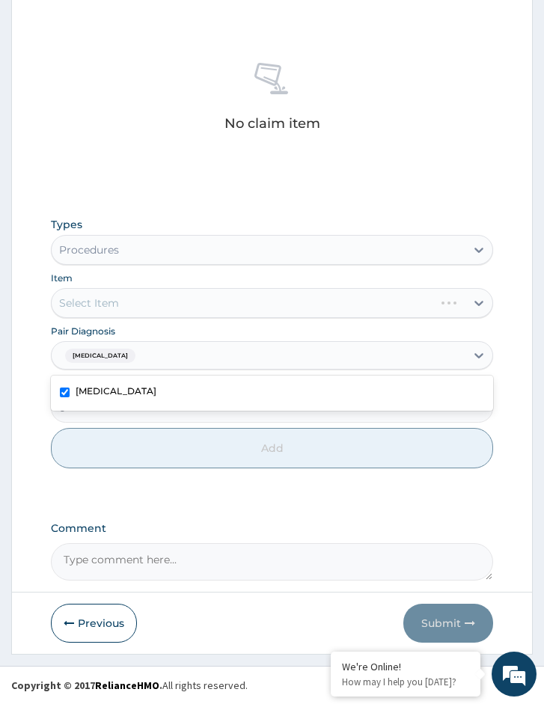
checkbox input "true"
click at [154, 319] on div "Types Procedures Item Select Item Pair Diagnosis option Malaria, selected. opti…" at bounding box center [272, 342] width 442 height 266
click at [193, 304] on div "Select Item" at bounding box center [272, 303] width 442 height 30
click at [220, 304] on div "Select Item" at bounding box center [272, 303] width 442 height 30
click at [108, 308] on div "Select Item" at bounding box center [272, 303] width 442 height 30
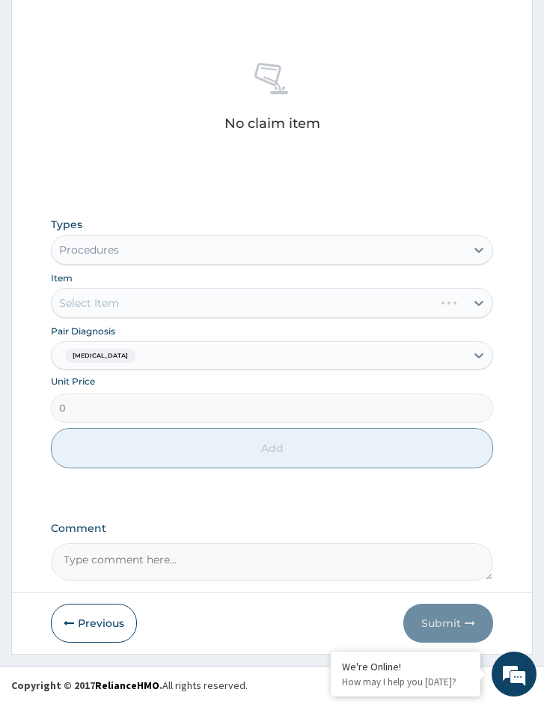
click at [132, 307] on div "Select Item" at bounding box center [272, 303] width 442 height 30
click at [132, 309] on div "Select Item" at bounding box center [272, 303] width 442 height 30
click at [188, 308] on div "Select Item" at bounding box center [272, 303] width 442 height 30
click at [94, 302] on div "Select Item" at bounding box center [272, 303] width 442 height 30
click at [271, 306] on div "Select Item" at bounding box center [272, 303] width 442 height 30
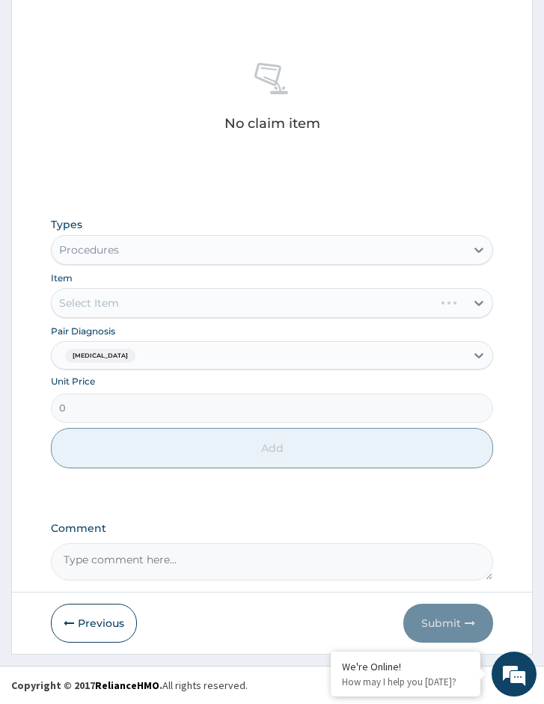
click at [134, 303] on div "Select Item" at bounding box center [272, 303] width 442 height 30
click at [311, 312] on div "Select Item" at bounding box center [272, 303] width 442 height 30
click at [215, 311] on div "Select Item" at bounding box center [272, 303] width 442 height 30
click at [193, 310] on div "Select Item" at bounding box center [272, 303] width 442 height 30
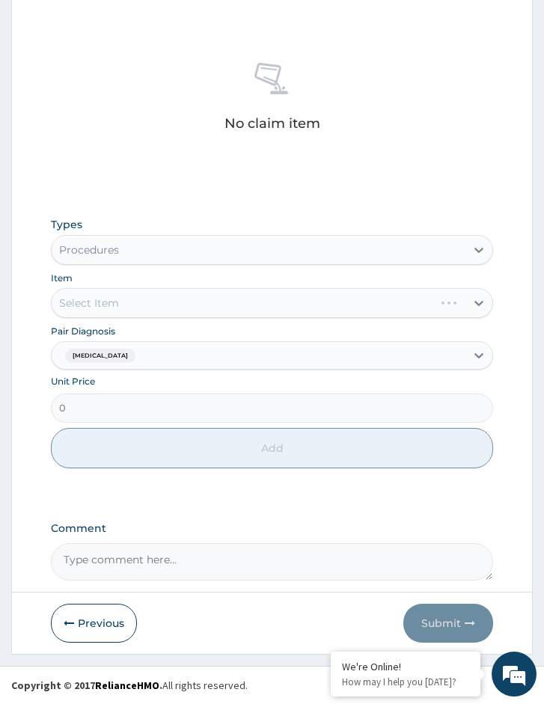
click at [123, 298] on div "Select Item" at bounding box center [272, 303] width 442 height 30
click at [149, 300] on div "Select Item" at bounding box center [272, 303] width 442 height 30
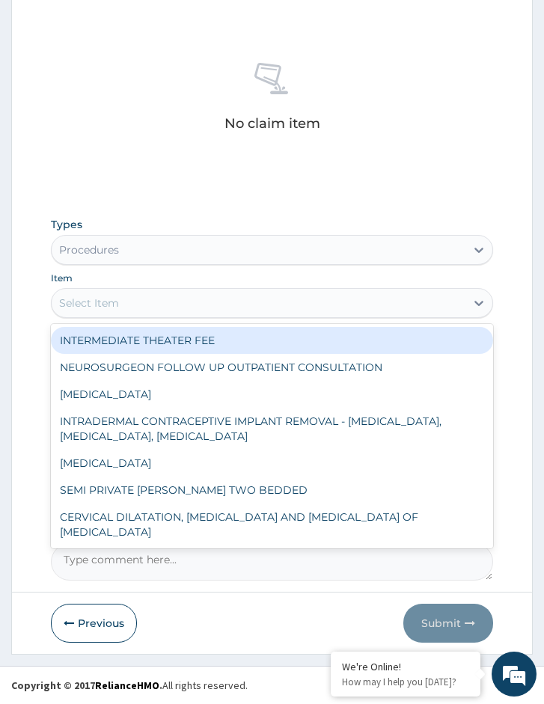
click at [165, 298] on div "Select Item" at bounding box center [258, 303] width 413 height 24
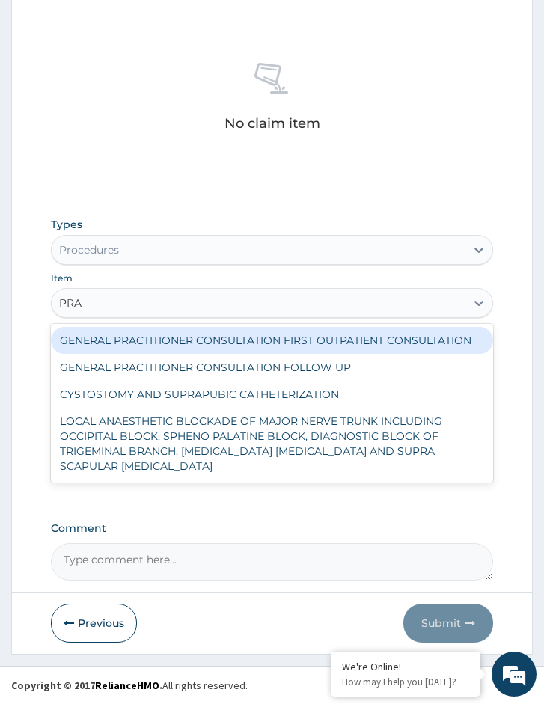
type input "PRAC"
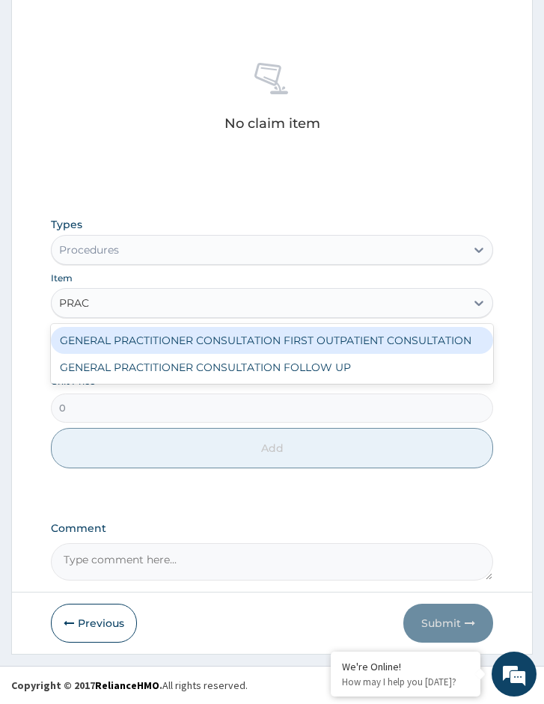
click at [178, 339] on div "GENERAL PRACTITIONER CONSULTATION FIRST OUTPATIENT CONSULTATION" at bounding box center [272, 340] width 442 height 27
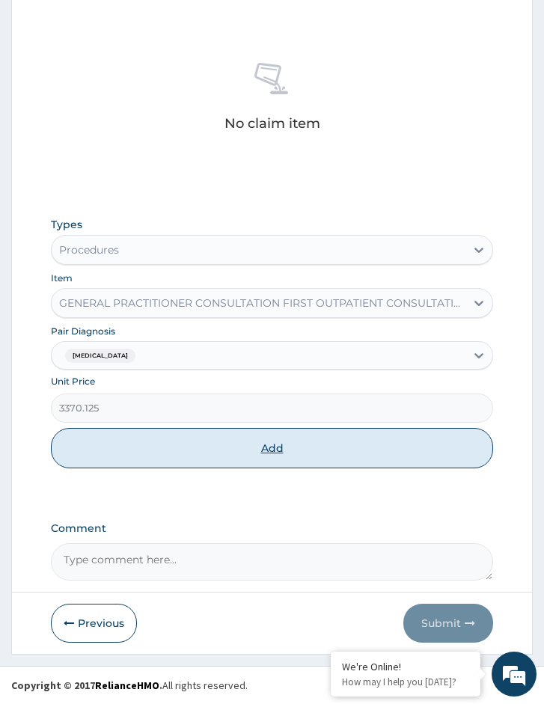
click at [197, 444] on button "Add" at bounding box center [272, 448] width 442 height 40
type input "0"
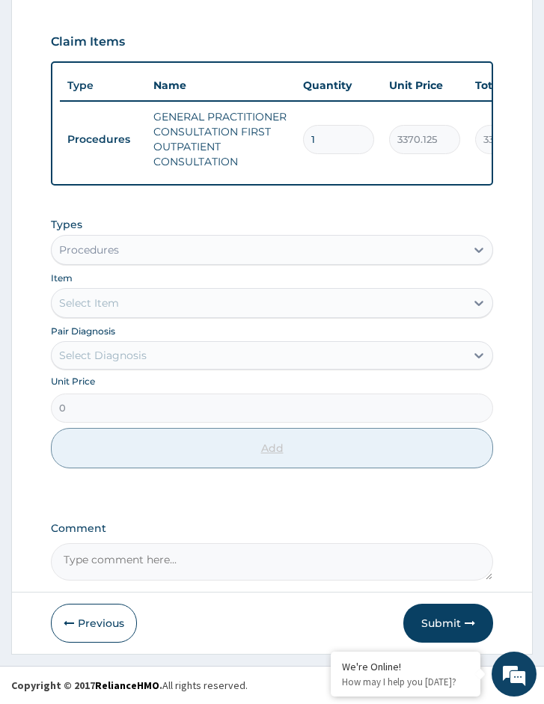
scroll to position [560, 0]
click at [128, 301] on div "Select Item" at bounding box center [258, 303] width 413 height 24
type input "MALAR"
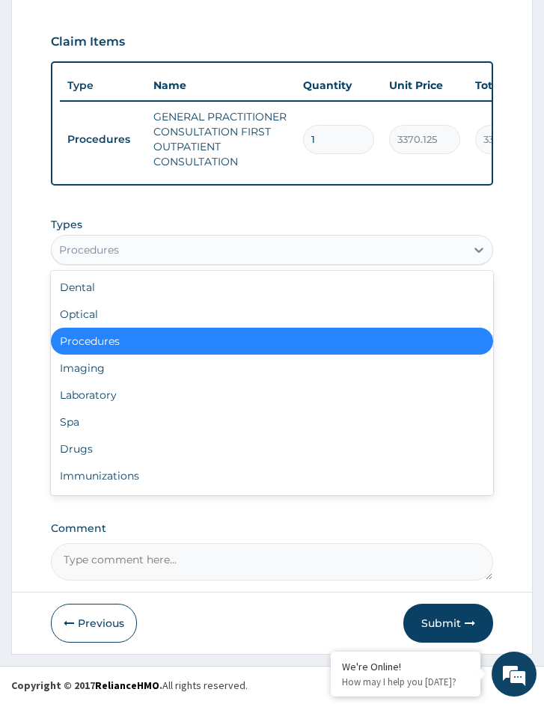
click at [126, 252] on div "Procedures" at bounding box center [258, 250] width 413 height 24
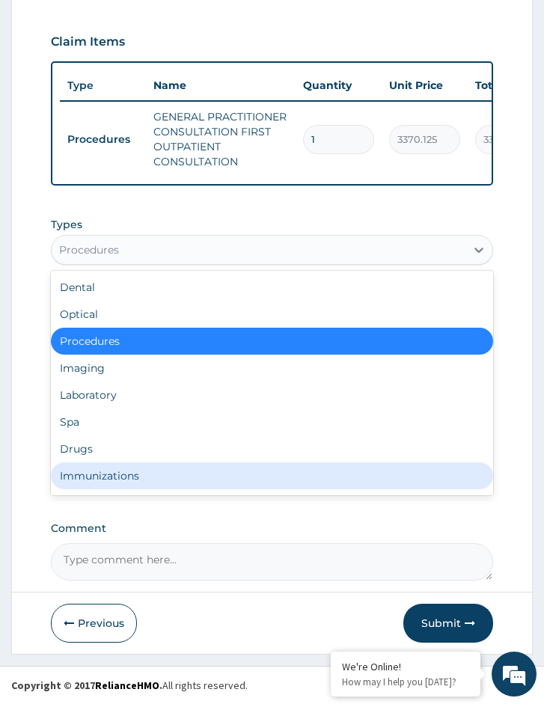
scroll to position [51, 0]
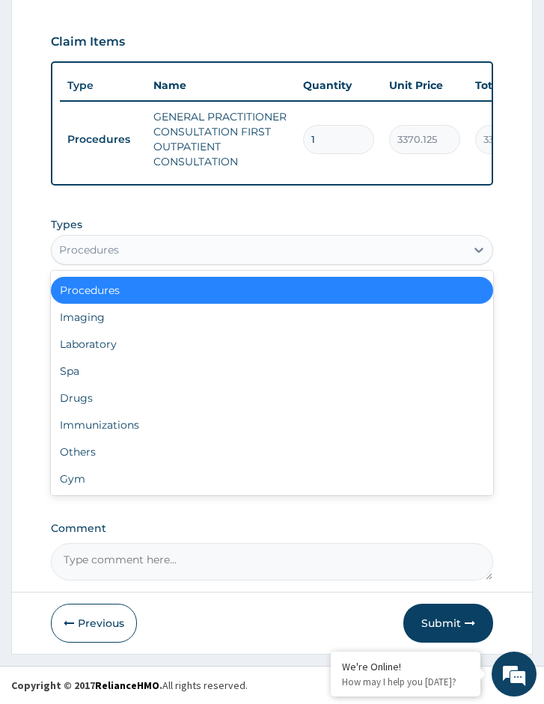
drag, startPoint x: 151, startPoint y: 192, endPoint x: 149, endPoint y: 200, distance: 8.5
click at [151, 193] on div "PA Code / Prescription Code Enter Code(Secondary Care Only) Encounter Date 13-0…" at bounding box center [272, 108] width 442 height 944
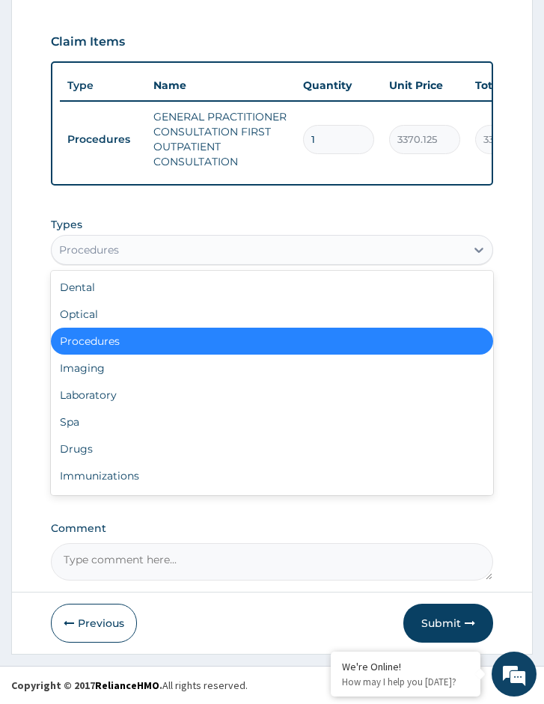
click at [126, 256] on div "Procedures" at bounding box center [258, 250] width 413 height 24
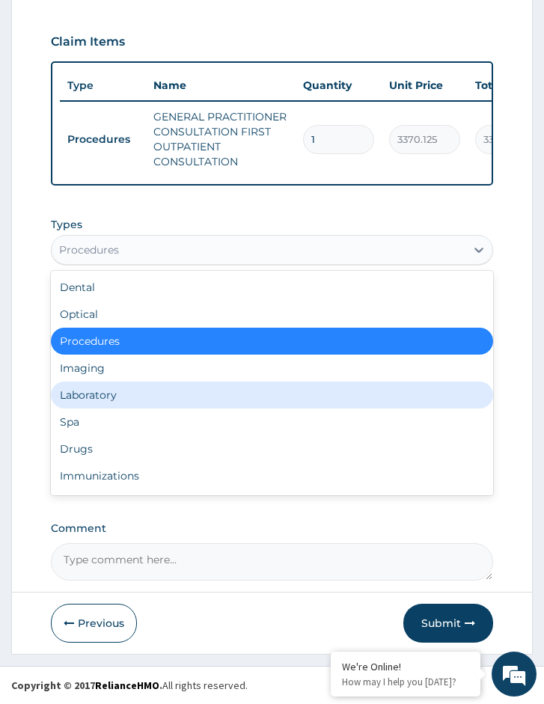
click at [120, 396] on div "Laboratory" at bounding box center [272, 394] width 442 height 27
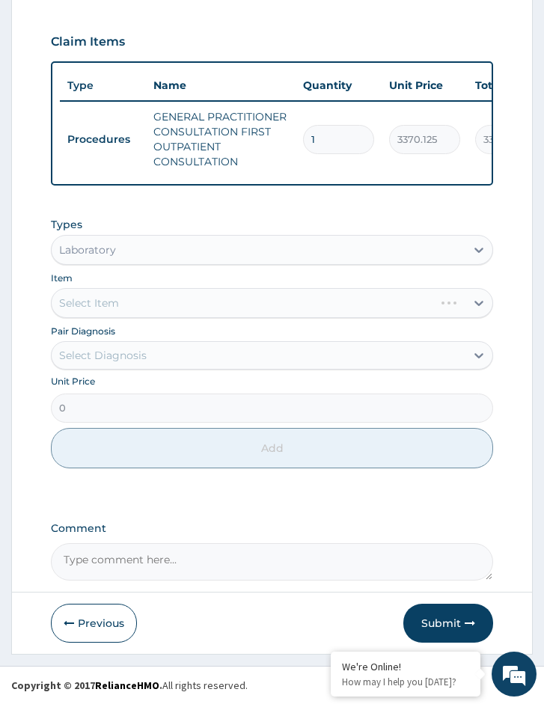
click at [117, 325] on div "Pair Diagnosis Select Diagnosis" at bounding box center [272, 346] width 442 height 46
click at [165, 300] on div "Select Item" at bounding box center [272, 303] width 442 height 30
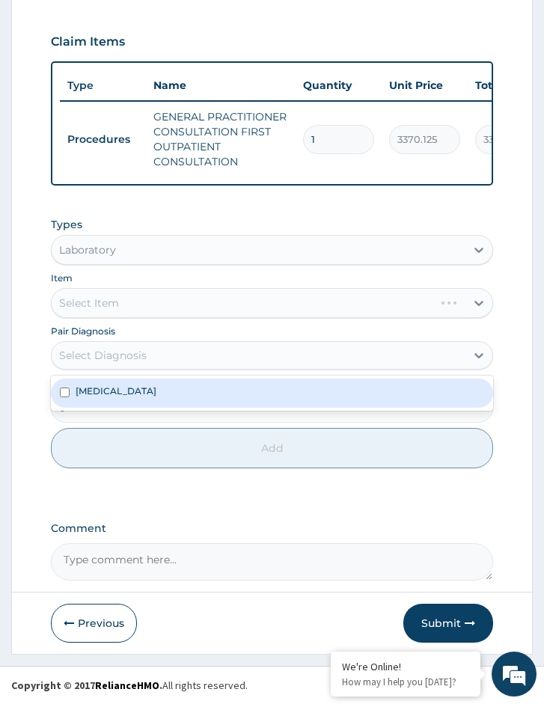
click at [151, 357] on div "Select Diagnosis" at bounding box center [258, 355] width 413 height 24
click at [134, 393] on div "[MEDICAL_DATA]" at bounding box center [272, 392] width 442 height 28
checkbox input "true"
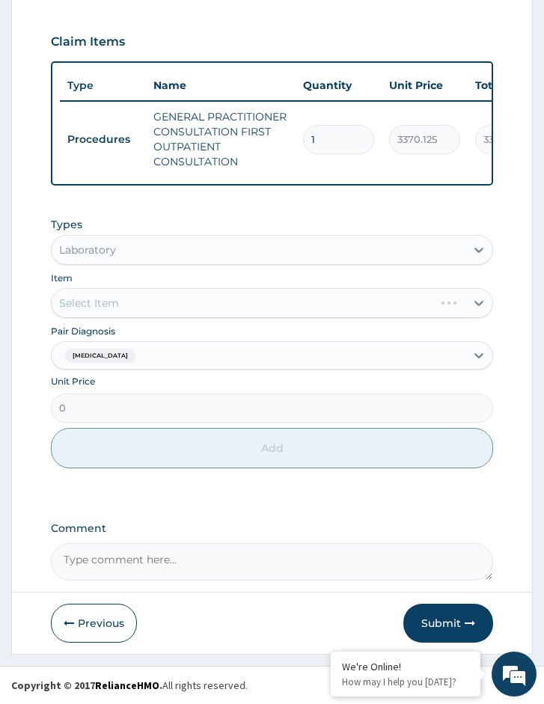
click at [173, 290] on div "Select Item" at bounding box center [272, 303] width 442 height 30
click at [173, 300] on div "Select Item" at bounding box center [272, 303] width 442 height 30
click at [240, 313] on div "Select Item" at bounding box center [272, 303] width 442 height 30
click at [286, 302] on div "Select Item" at bounding box center [272, 303] width 442 height 30
click at [265, 307] on div "Select Item" at bounding box center [258, 303] width 413 height 24
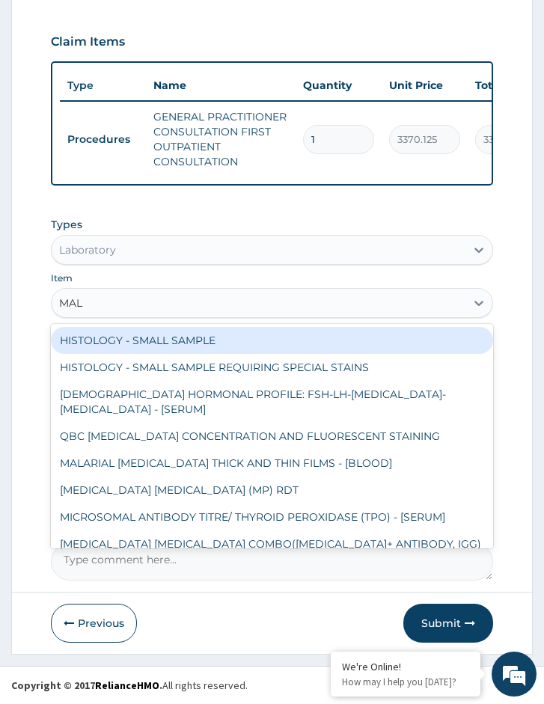
type input "MALA"
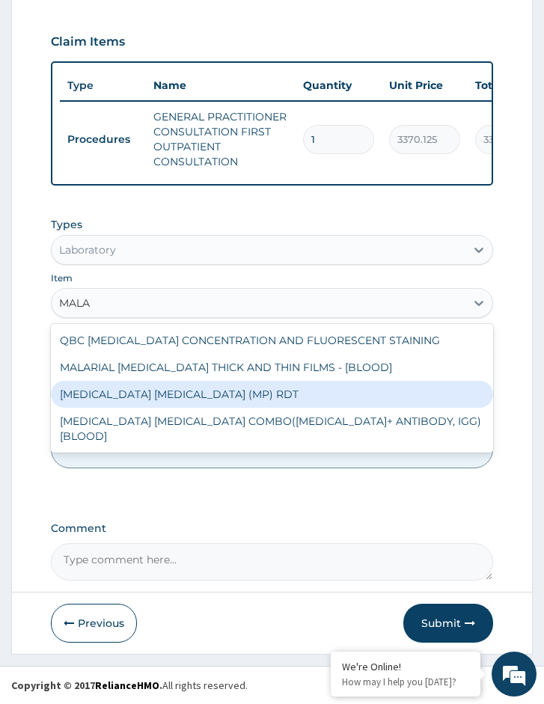
click at [239, 371] on div "MALARIAL PARASITE THICK AND THIN FILMS - [BLOOD]" at bounding box center [272, 367] width 442 height 27
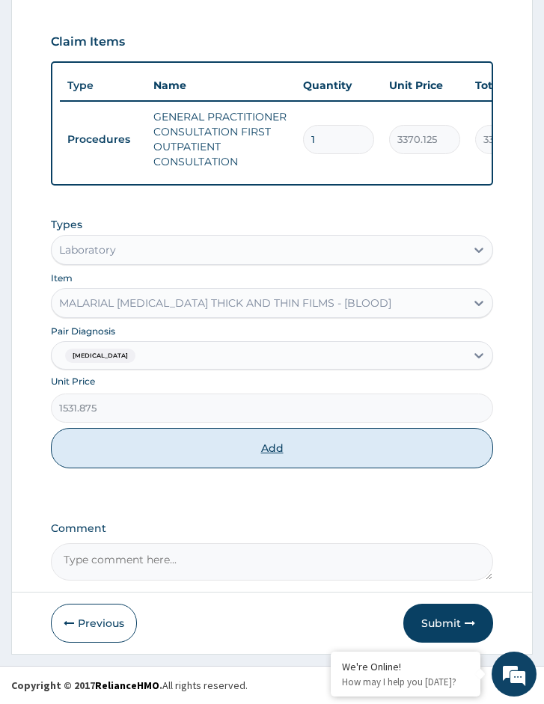
click at [161, 466] on button "Add" at bounding box center [272, 448] width 442 height 40
type input "0"
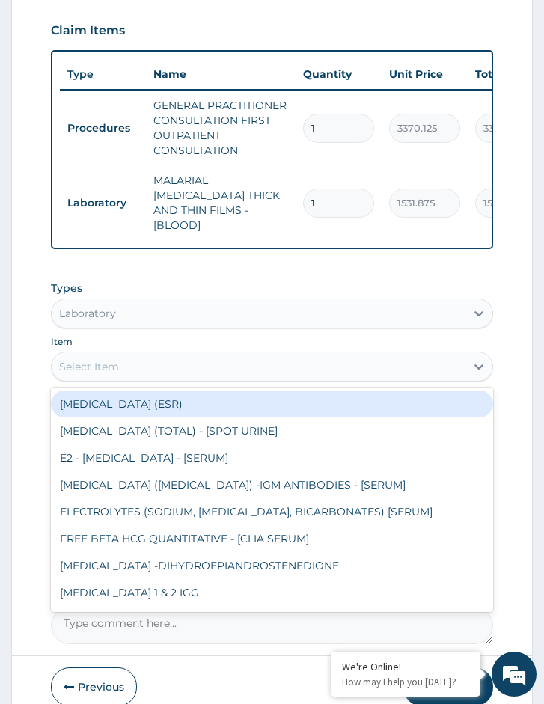
click at [126, 360] on div "Select Item" at bounding box center [258, 366] width 413 height 24
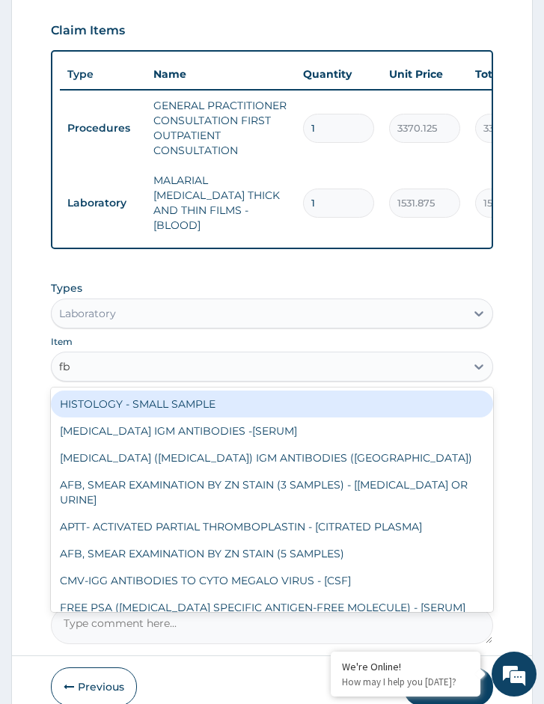
type input "fbc"
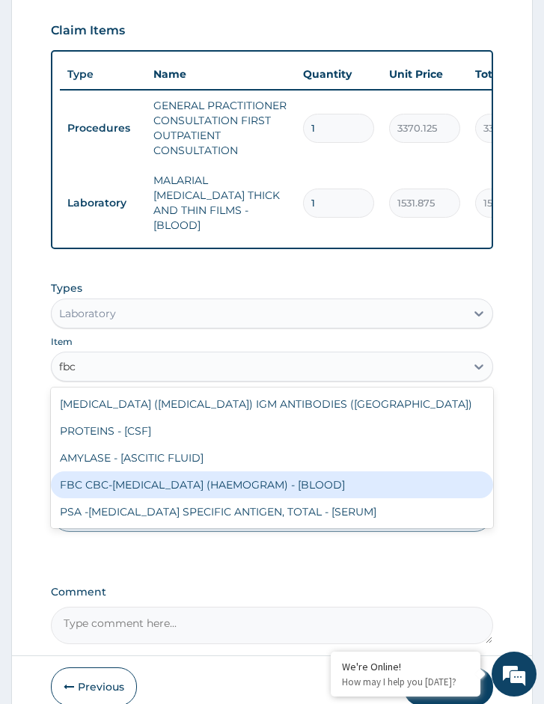
click at [183, 482] on div "FBC CBC-COMPLETE BLOOD COUNT (HAEMOGRAM) - [BLOOD]" at bounding box center [272, 484] width 442 height 27
type input "4085"
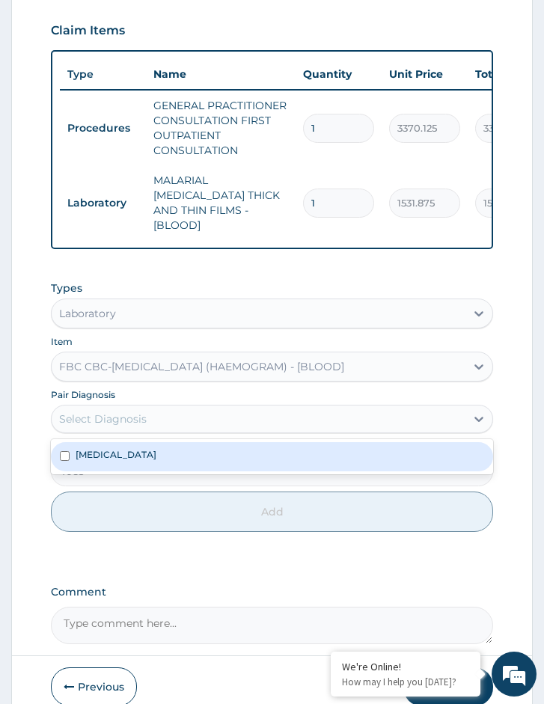
drag, startPoint x: 121, startPoint y: 419, endPoint x: 117, endPoint y: 431, distance: 13.2
click at [120, 419] on div "Select Diagnosis" at bounding box center [102, 418] width 87 height 15
click at [114, 455] on div "[MEDICAL_DATA]" at bounding box center [272, 456] width 442 height 28
checkbox input "true"
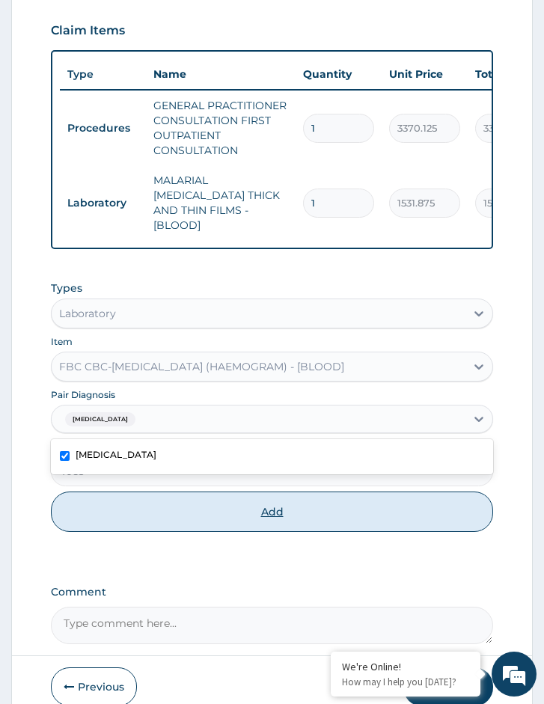
click at [136, 501] on button "Add" at bounding box center [272, 511] width 442 height 40
type input "0"
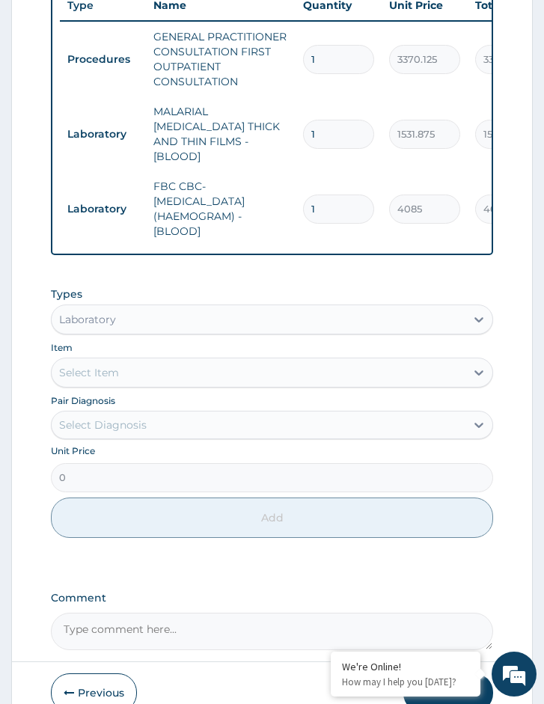
scroll to position [695, 0]
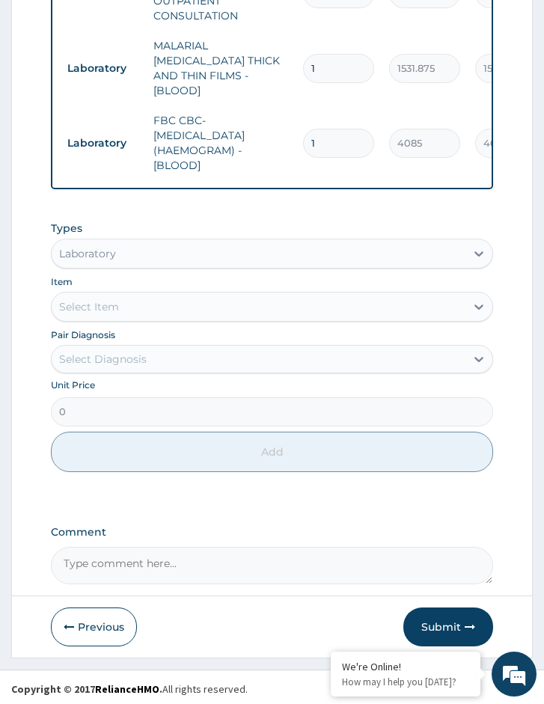
click at [116, 256] on div "Laboratory" at bounding box center [258, 254] width 413 height 24
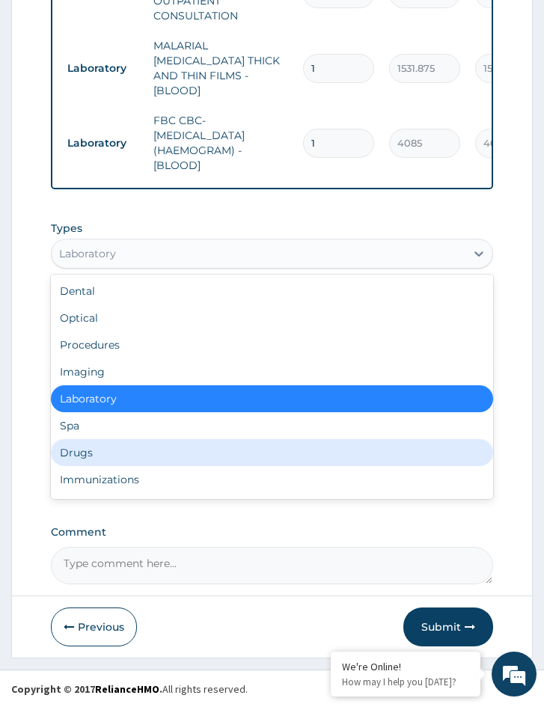
click at [87, 456] on div "Drugs" at bounding box center [272, 452] width 442 height 27
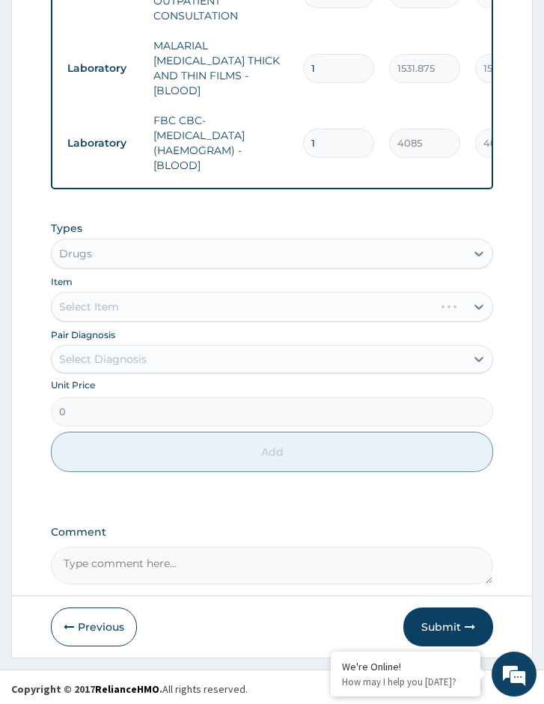
click at [124, 357] on div "Select Diagnosis" at bounding box center [102, 358] width 87 height 15
click at [123, 357] on div "Select Diagnosis" at bounding box center [102, 358] width 87 height 15
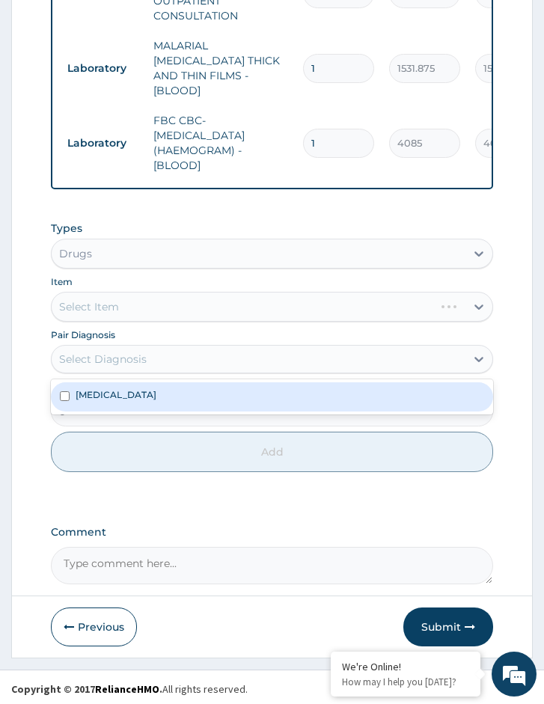
click at [123, 357] on div "Select Diagnosis" at bounding box center [102, 358] width 87 height 15
click at [117, 384] on div "[MEDICAL_DATA]" at bounding box center [272, 396] width 442 height 28
checkbox input "true"
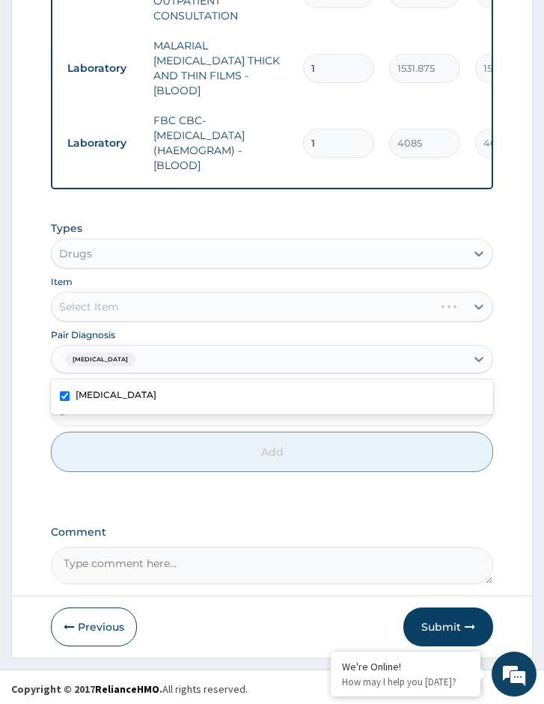
click at [138, 292] on div "Select Item" at bounding box center [272, 307] width 442 height 30
click at [222, 298] on div "Select Item" at bounding box center [272, 307] width 442 height 30
click at [222, 299] on div "Select Item" at bounding box center [272, 307] width 442 height 30
click at [150, 297] on div "Select Item" at bounding box center [272, 307] width 442 height 30
click at [179, 304] on div "Select Item" at bounding box center [272, 307] width 442 height 30
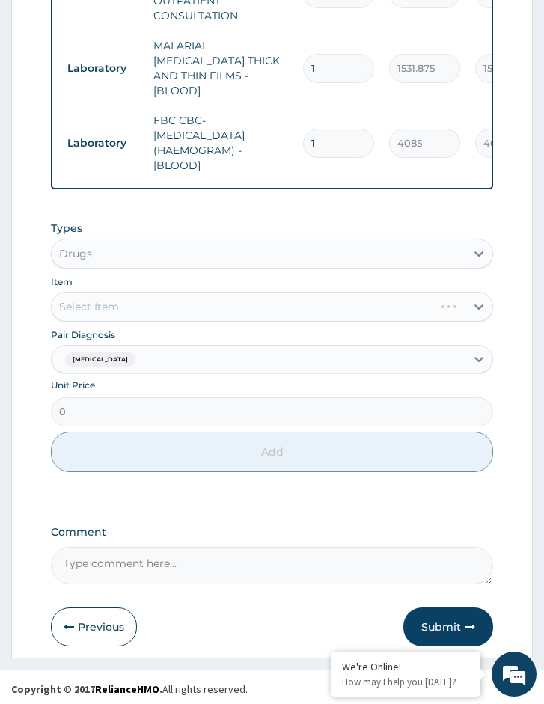
click at [151, 305] on div "Select Item" at bounding box center [272, 307] width 442 height 30
click at [161, 304] on div "Select Item" at bounding box center [272, 307] width 442 height 30
click at [284, 304] on div "Select Item" at bounding box center [272, 307] width 442 height 30
click at [214, 305] on div "Select Item" at bounding box center [272, 307] width 442 height 30
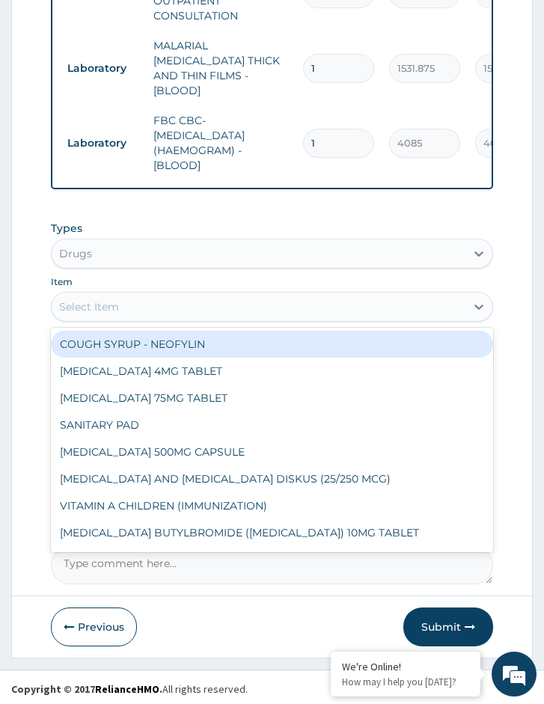
click at [206, 305] on div "Select Item" at bounding box center [258, 307] width 413 height 24
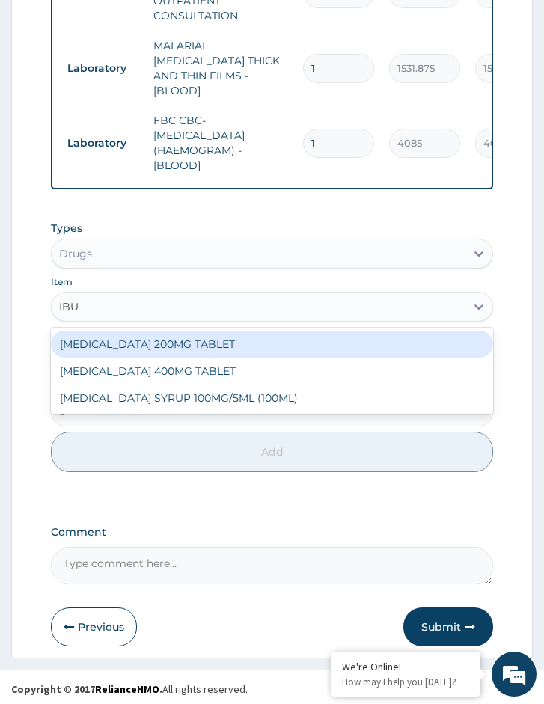
type input "IBUP"
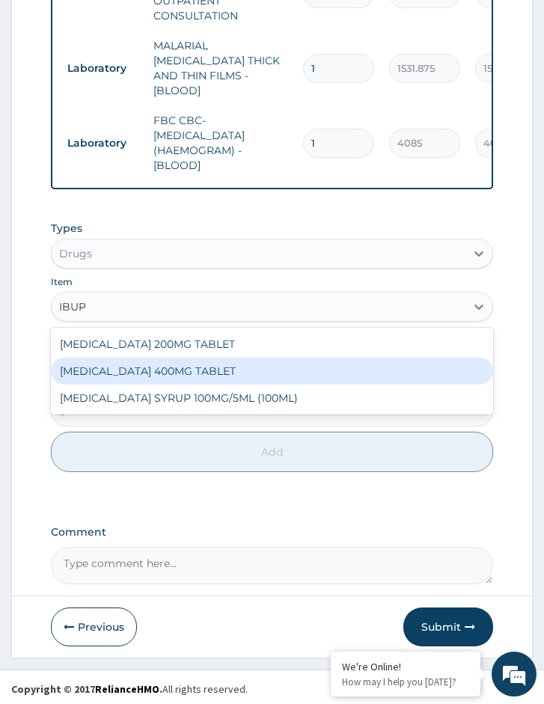
click at [182, 368] on div "IBUPROFEN 400MG TABLET" at bounding box center [272, 370] width 442 height 27
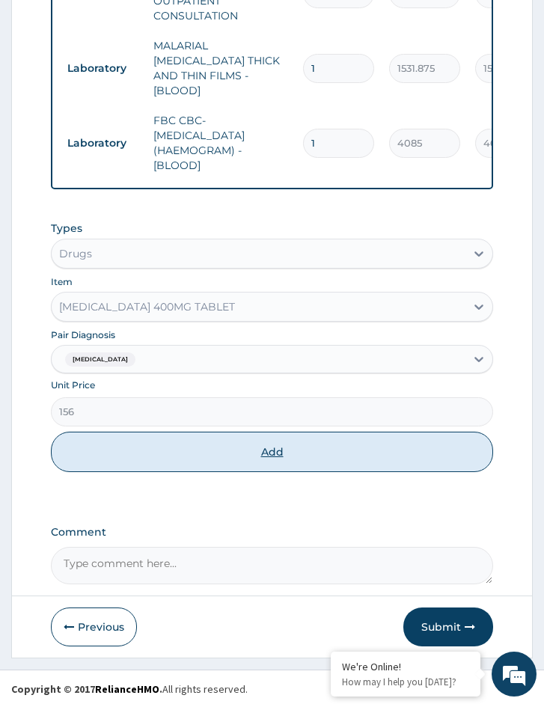
click at [234, 448] on button "Add" at bounding box center [272, 451] width 442 height 40
type input "0"
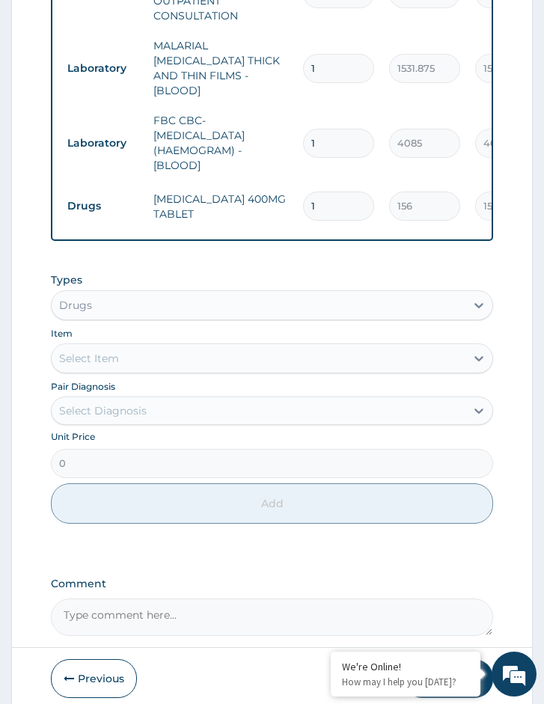
drag, startPoint x: 333, startPoint y: 186, endPoint x: 283, endPoint y: 186, distance: 50.1
click at [283, 186] on tr "Drugs IBUPROFEN 400MG TABLET 1 156 156.00 Malaria Delete" at bounding box center [426, 206] width 733 height 52
type input "6"
type input "936.00"
type input "6"
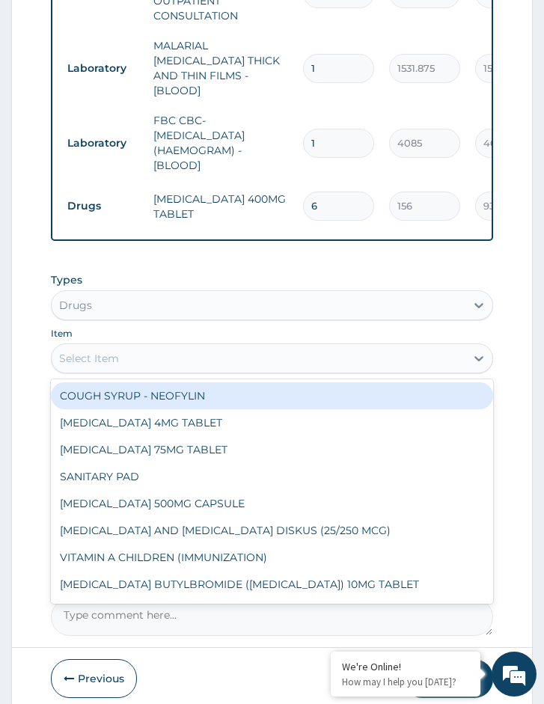
click at [124, 351] on div "Select Item" at bounding box center [258, 358] width 413 height 24
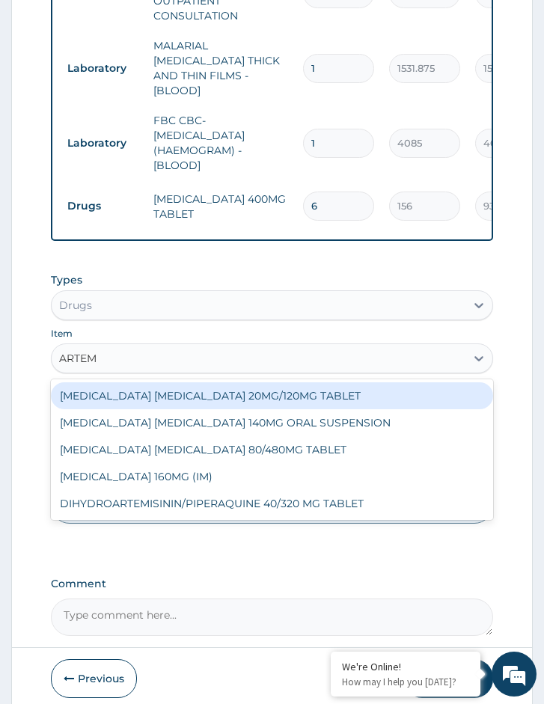
type input "ARTEME"
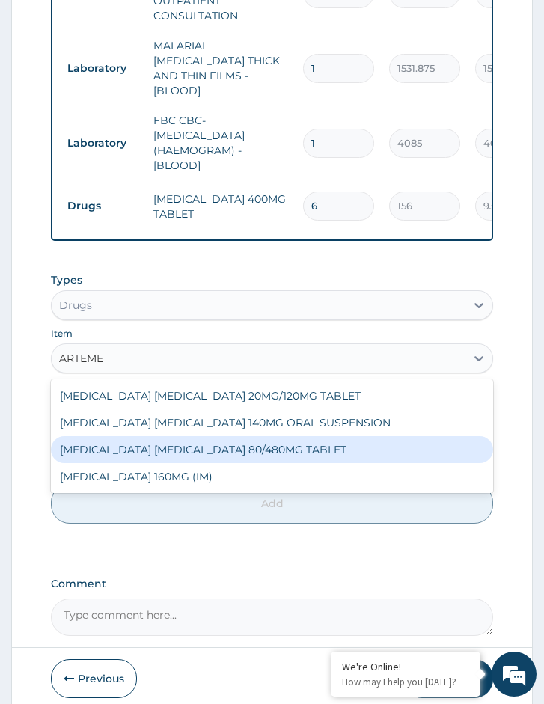
click at [156, 437] on div "ARTEMETHER LUMEFANTRINE 80/480MG TABLET" at bounding box center [272, 449] width 442 height 27
type input "450"
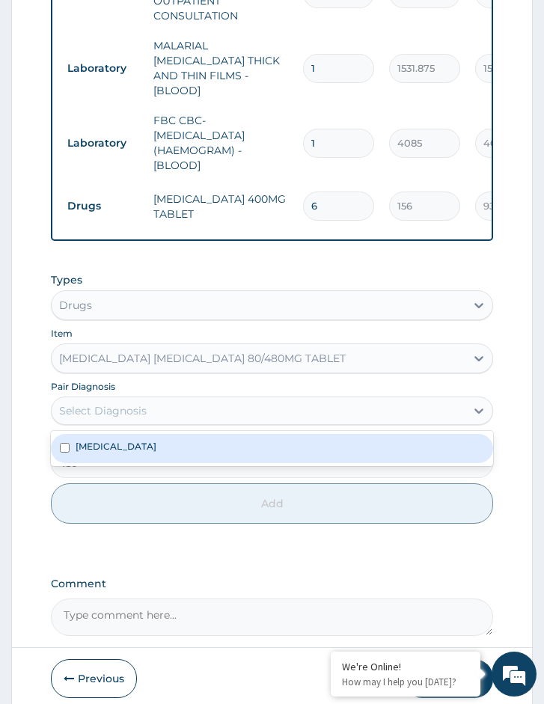
click at [123, 405] on div "Select Diagnosis" at bounding box center [102, 410] width 87 height 15
click at [129, 437] on div "[MEDICAL_DATA]" at bounding box center [272, 448] width 442 height 28
checkbox input "true"
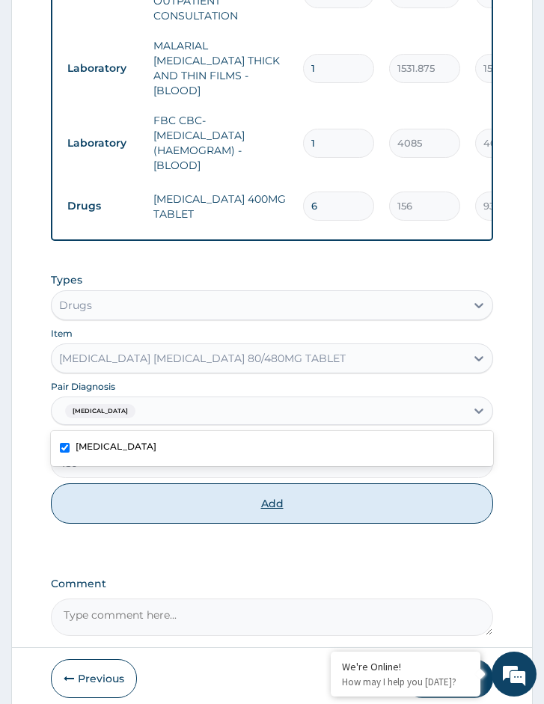
click at [138, 496] on button "Add" at bounding box center [272, 503] width 442 height 40
type input "0"
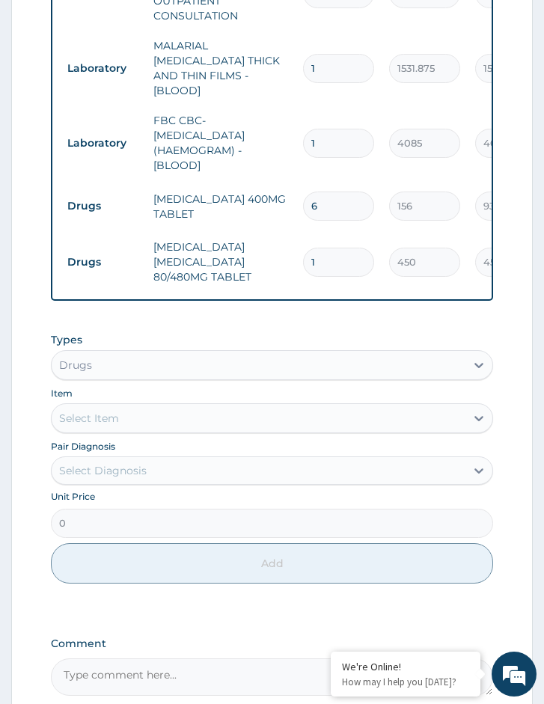
drag, startPoint x: 335, startPoint y: 239, endPoint x: 278, endPoint y: 239, distance: 56.8
click at [278, 239] on tr "Drugs ARTEMETHER LUMEFANTRINE 80/480MG TABLET 1 450 450.00 Malaria Delete" at bounding box center [426, 262] width 733 height 60
type input "6"
type input "2700.00"
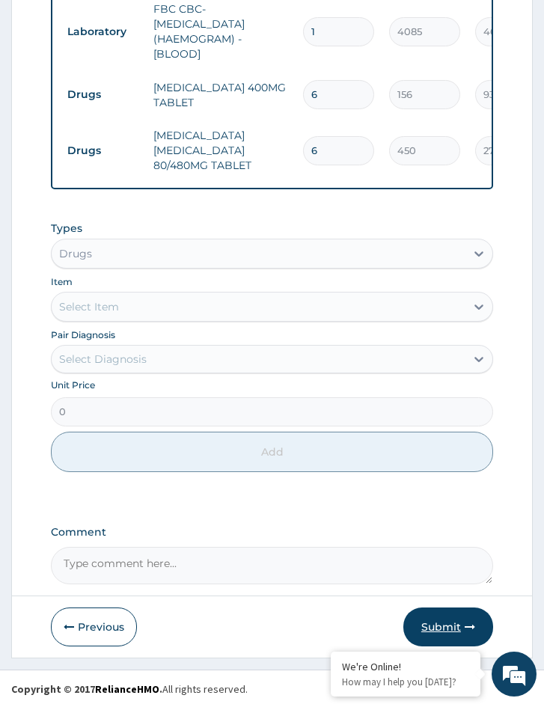
type input "6"
click at [458, 624] on button "Submit" at bounding box center [448, 626] width 90 height 39
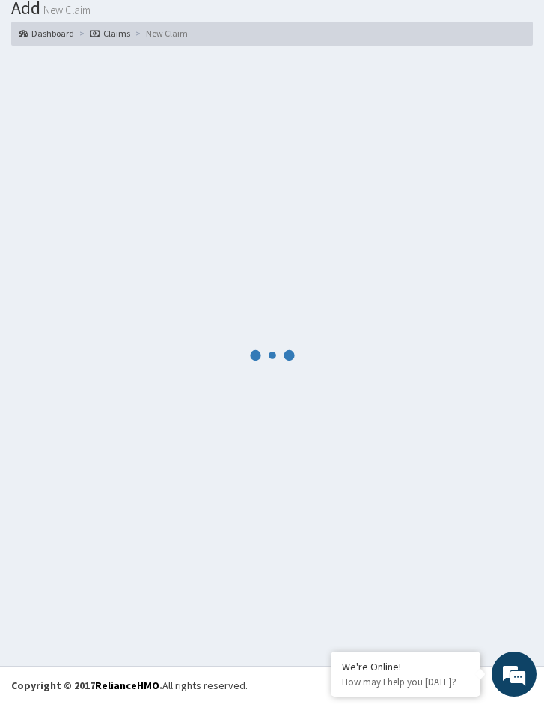
scroll to position [806, 0]
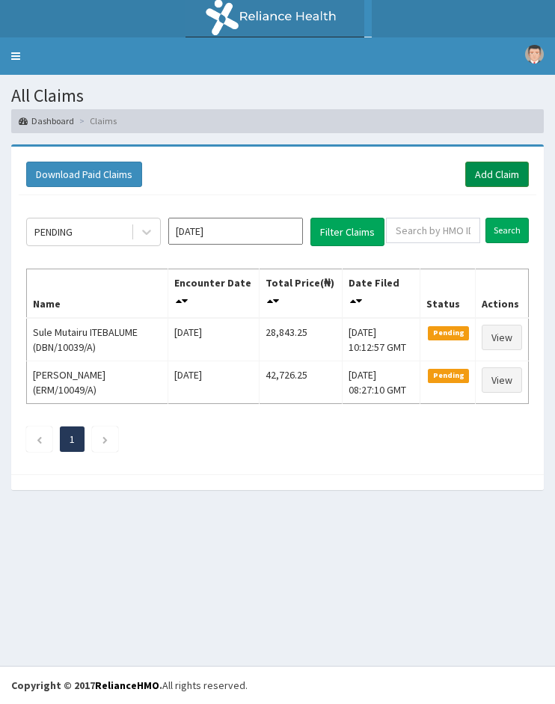
click at [523, 179] on link "Add Claim" at bounding box center [497, 174] width 64 height 25
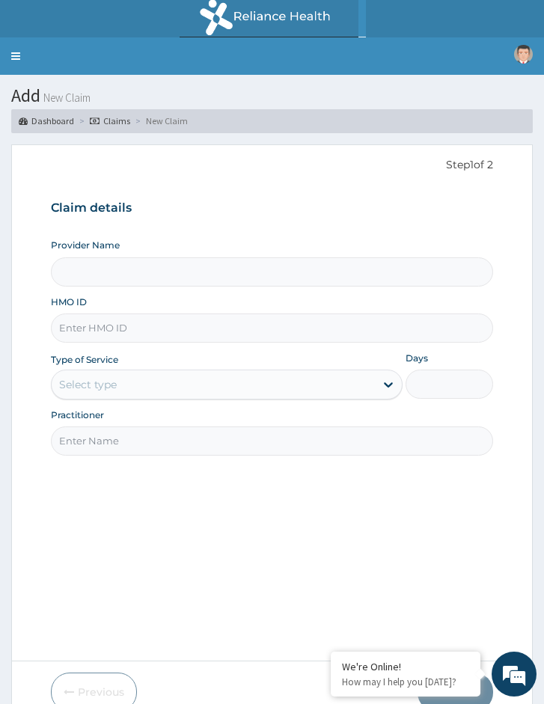
type input "Reliance Family Clinics (RFC) - [GEOGRAPHIC_DATA]"
click at [492, 271] on input "Reliance Family Clinics (RFC) - [GEOGRAPHIC_DATA]" at bounding box center [272, 271] width 442 height 29
click at [120, 335] on input "HMO ID" at bounding box center [272, 327] width 442 height 29
paste input "NBC/10300/D"
click at [74, 330] on input "NBC/10300/D" at bounding box center [272, 327] width 442 height 29
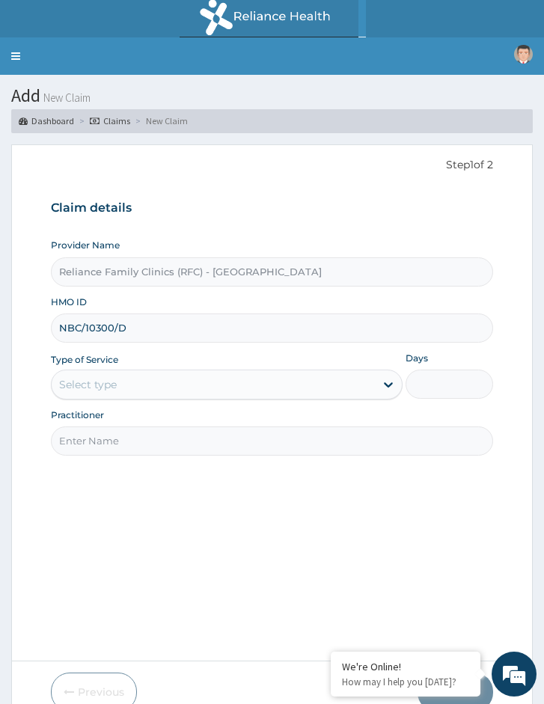
type input "NBC/10300/D"
click at [114, 401] on div "Provider Name Reliance Family Clinics (RFC) - [GEOGRAPHIC_DATA] HMO ID NBC/1030…" at bounding box center [272, 347] width 442 height 217
click at [120, 391] on div "Select type" at bounding box center [213, 384] width 322 height 24
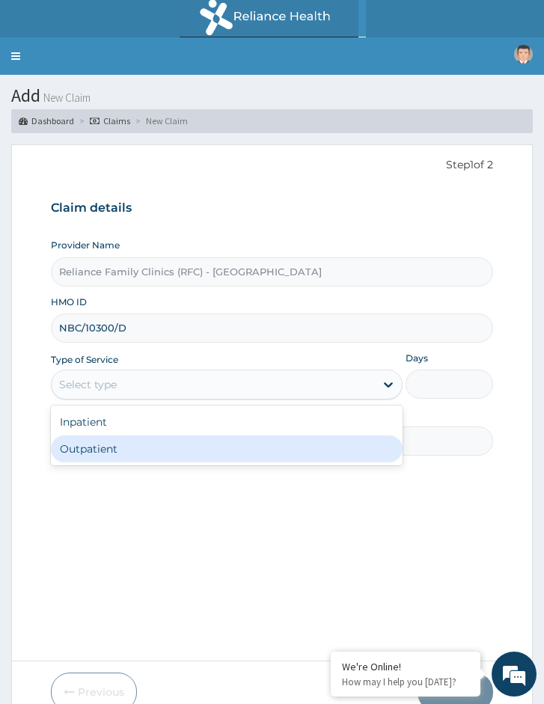
drag, startPoint x: 106, startPoint y: 448, endPoint x: 13, endPoint y: 384, distance: 113.4
click at [105, 448] on div "Outpatient" at bounding box center [226, 448] width 351 height 27
type input "1"
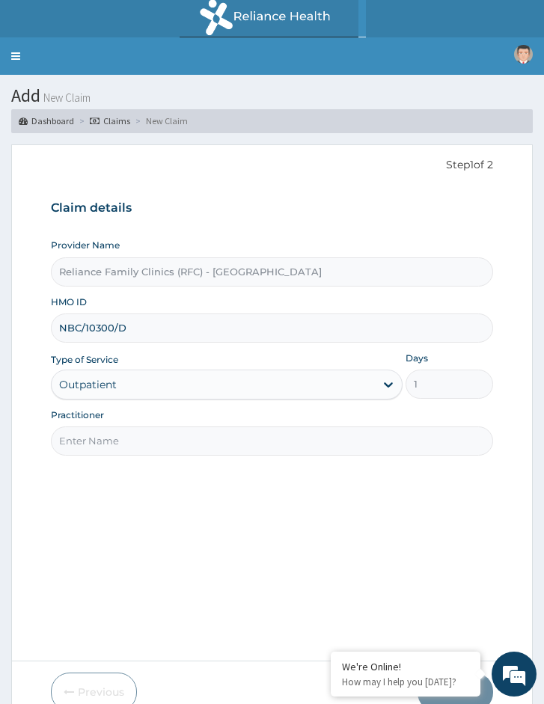
click at [125, 433] on input "Practitioner" at bounding box center [272, 440] width 442 height 29
click at [108, 446] on input "Practitioner" at bounding box center [272, 440] width 442 height 29
type input "Locum Doctor"
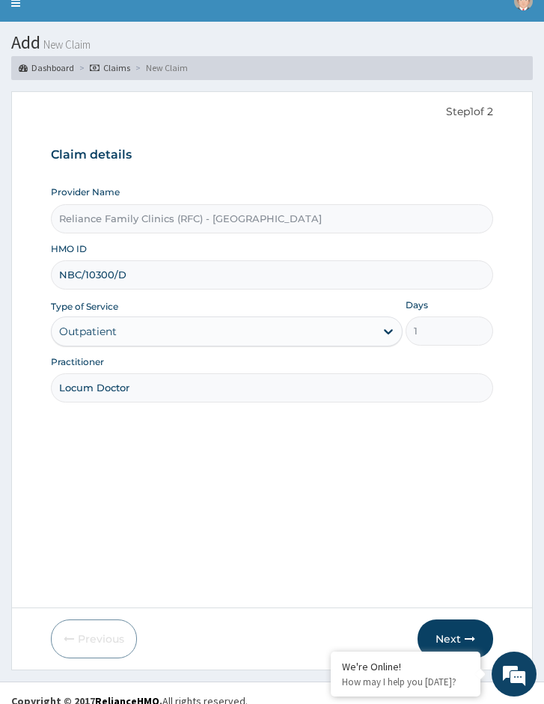
scroll to position [69, 0]
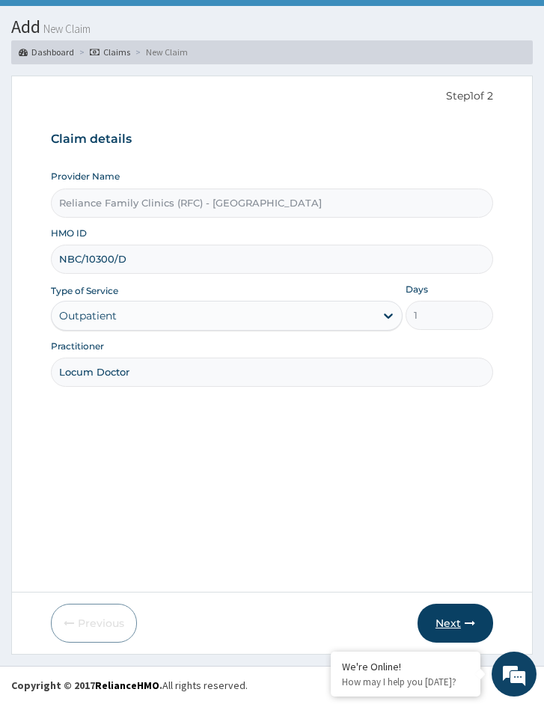
click at [449, 618] on button "Next" at bounding box center [455, 622] width 76 height 39
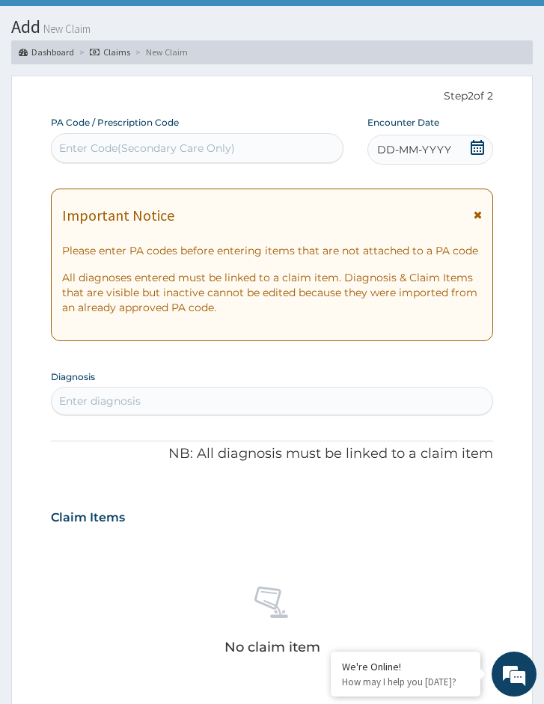
click at [483, 146] on icon at bounding box center [476, 147] width 13 height 15
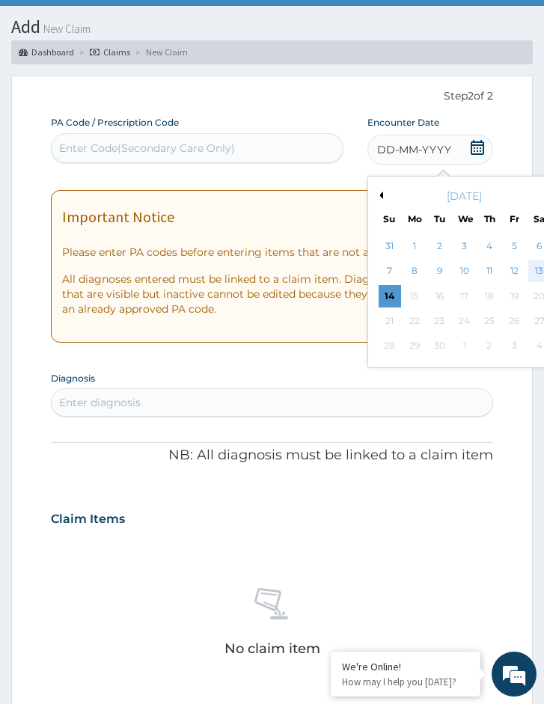
click at [542, 271] on div "13" at bounding box center [539, 271] width 22 height 22
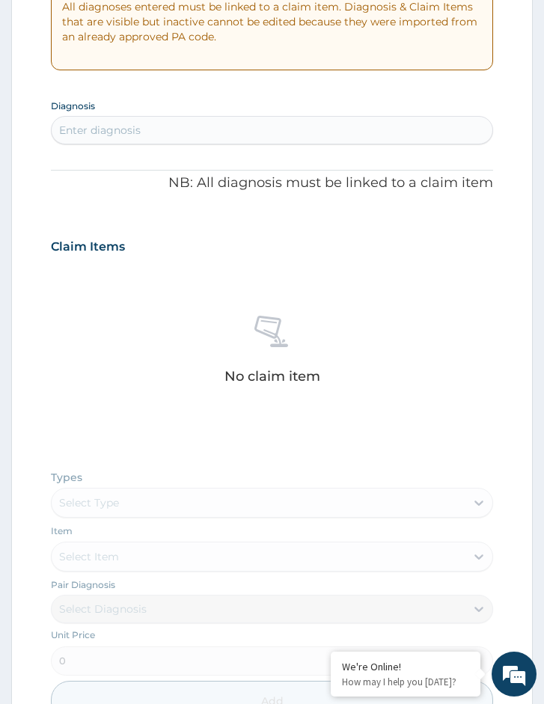
scroll to position [368, 0]
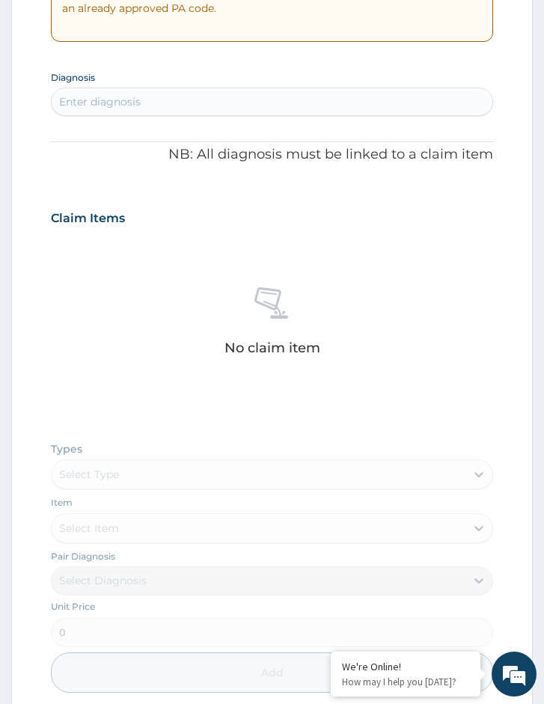
click at [141, 100] on div "Enter diagnosis" at bounding box center [272, 102] width 440 height 24
type input "LRTI"
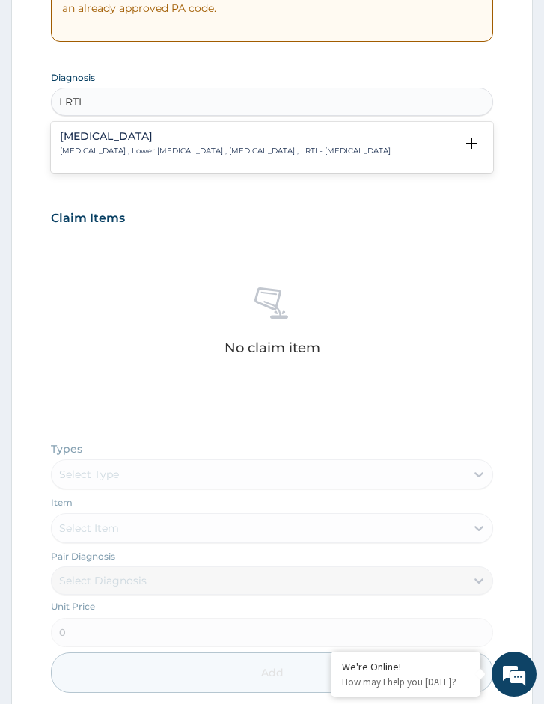
click at [146, 132] on h4 "[MEDICAL_DATA]" at bounding box center [225, 136] width 330 height 11
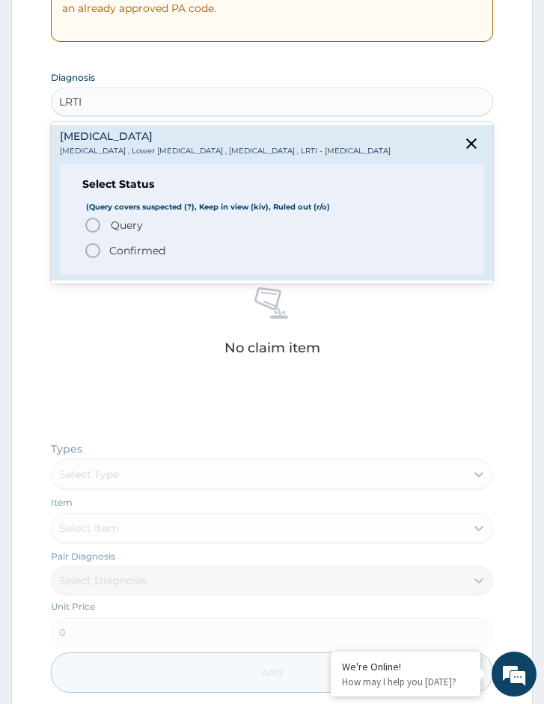
click at [137, 256] on p "Confirmed" at bounding box center [137, 250] width 56 height 15
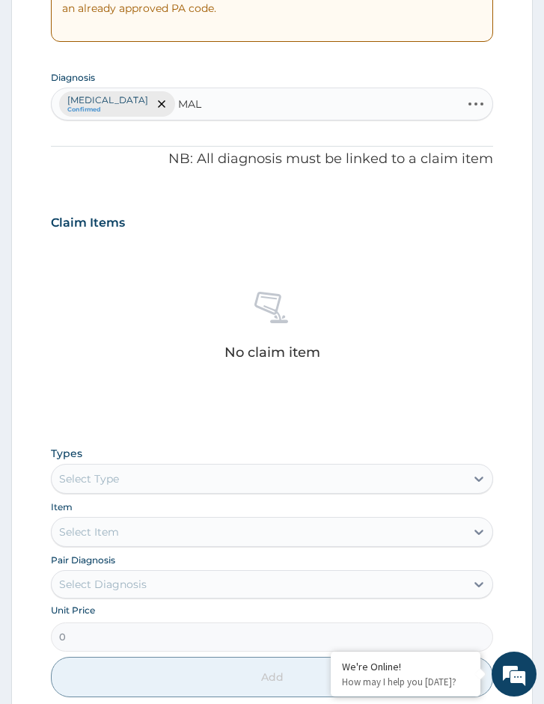
type input "MALA"
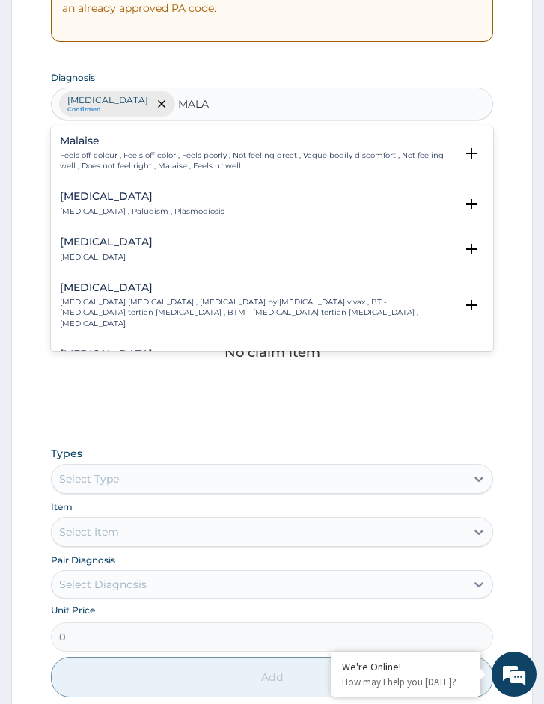
click at [203, 206] on div "[MEDICAL_DATA] [MEDICAL_DATA] , Paludism , Plasmodiosis" at bounding box center [272, 204] width 424 height 26
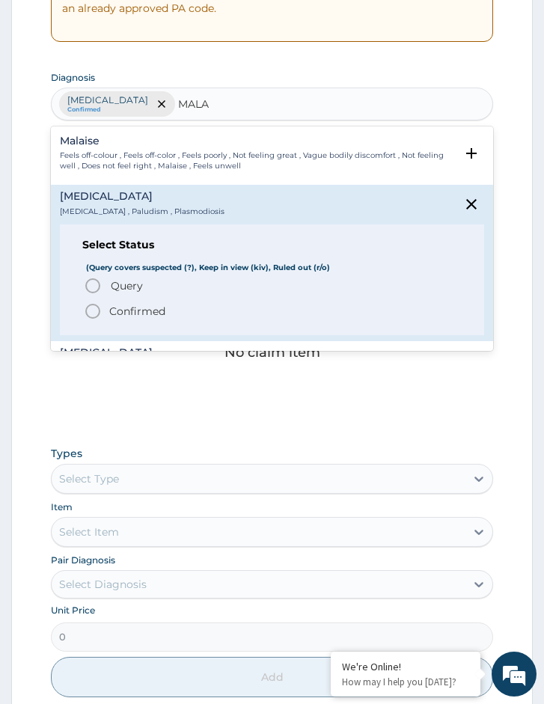
click at [125, 284] on span "Query" at bounding box center [127, 285] width 32 height 15
